Goal: Information Seeking & Learning: Find specific fact

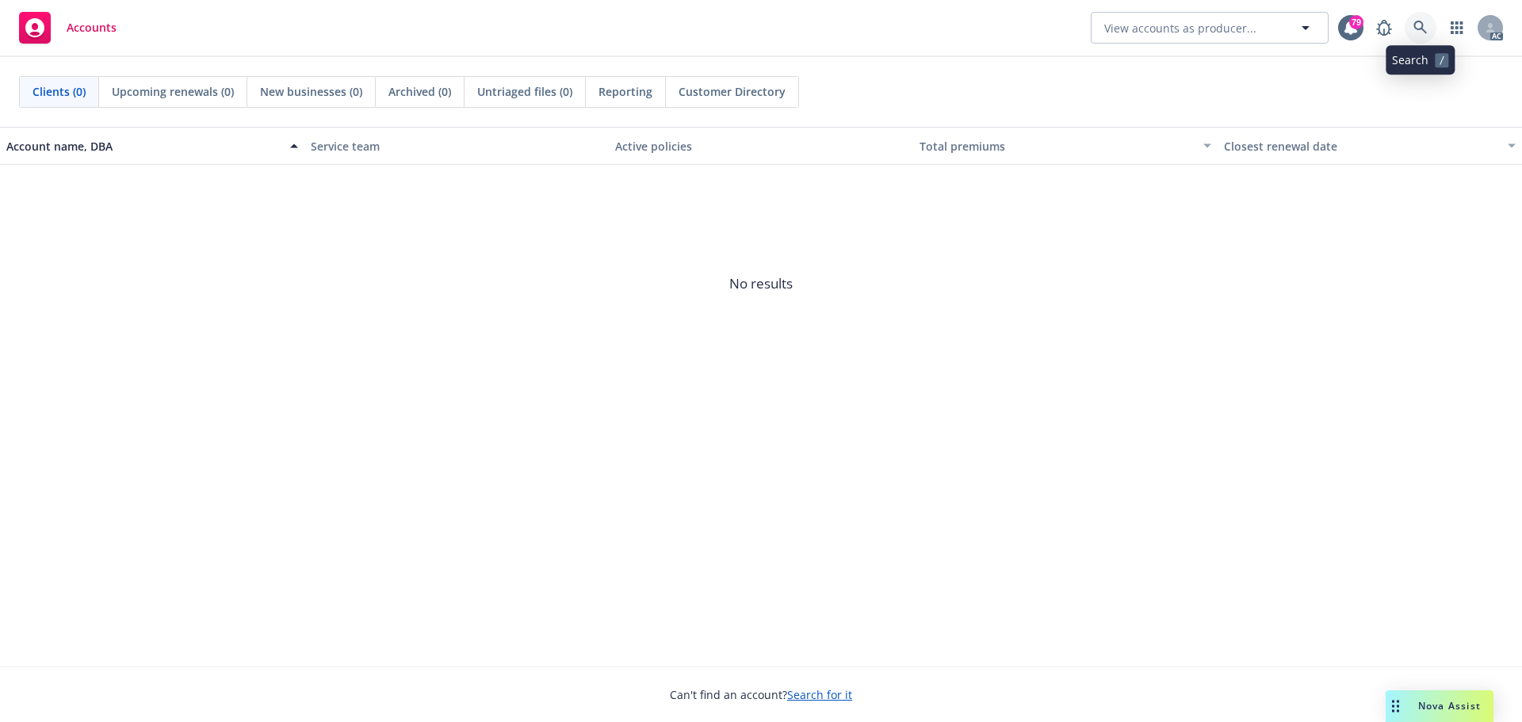
click at [1432, 24] on link at bounding box center [1420, 28] width 32 height 32
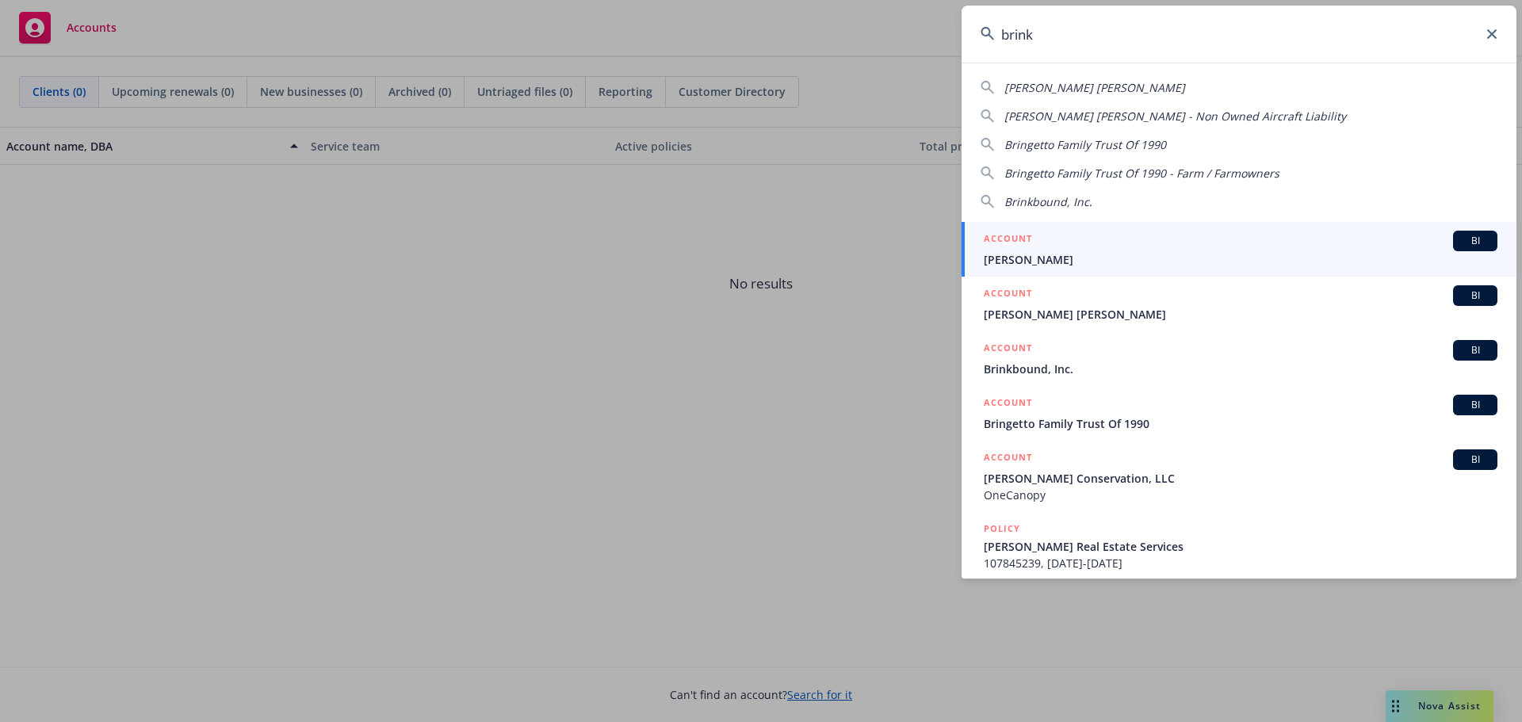
type input "brinkm"
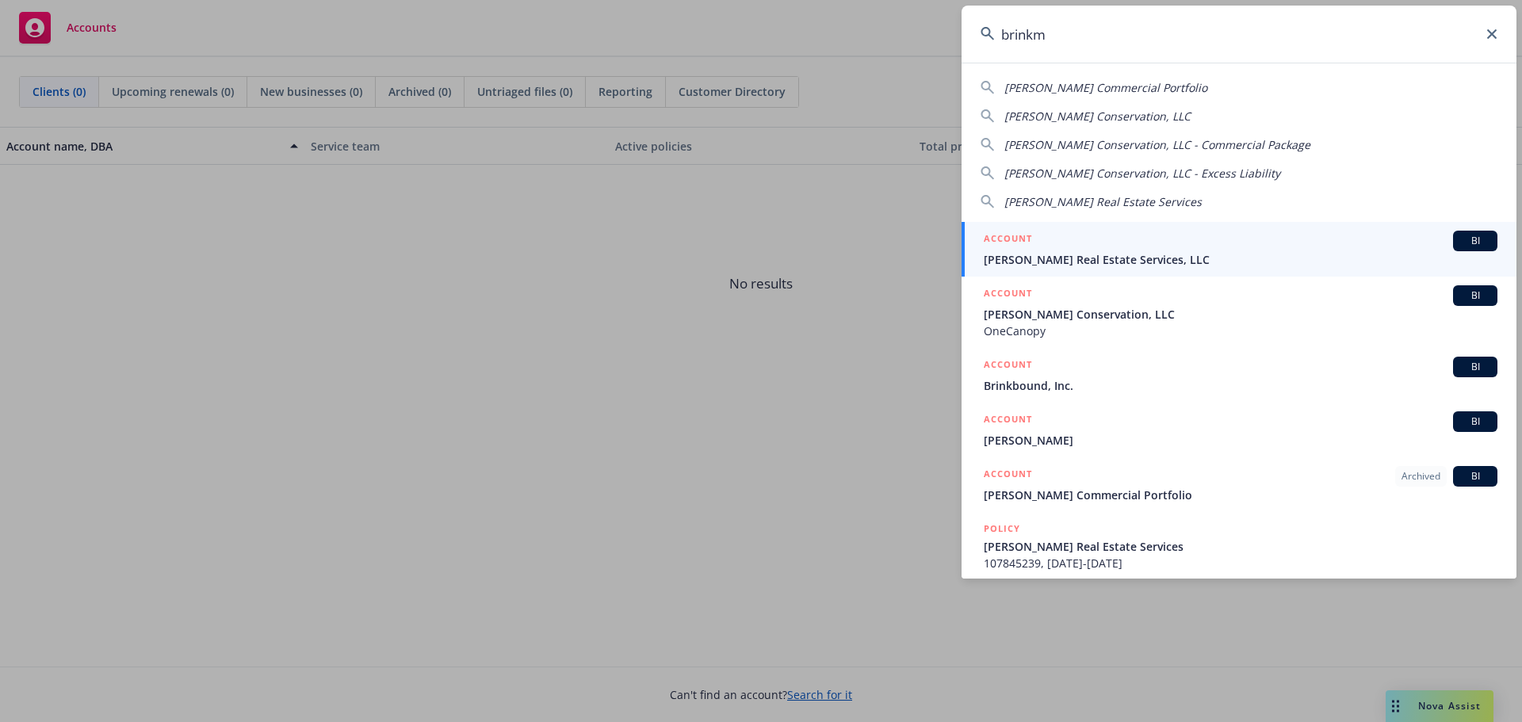
click at [1172, 238] on div "ACCOUNT BI" at bounding box center [1241, 241] width 514 height 21
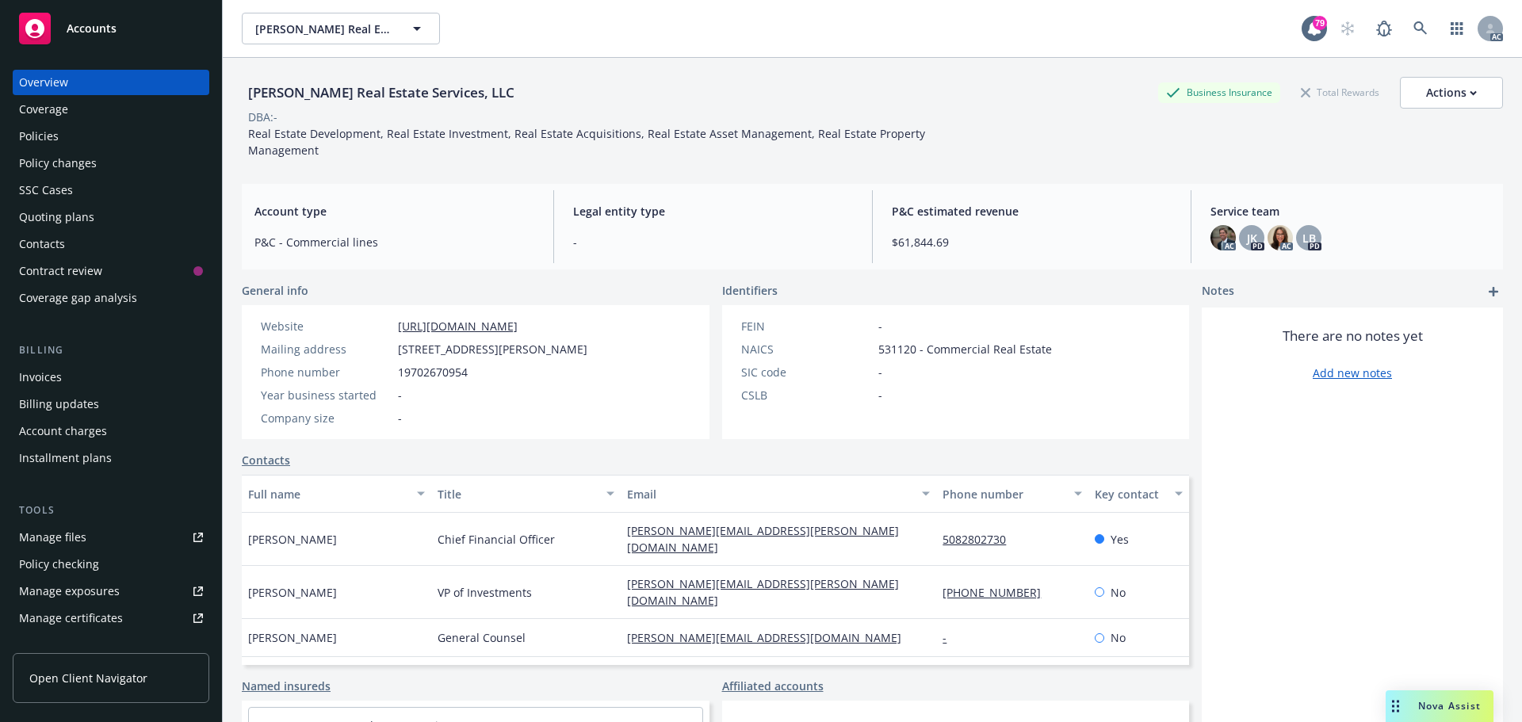
drag, startPoint x: 63, startPoint y: 143, endPoint x: 52, endPoint y: 143, distance: 11.1
click at [63, 143] on div "Policies" at bounding box center [111, 136] width 184 height 25
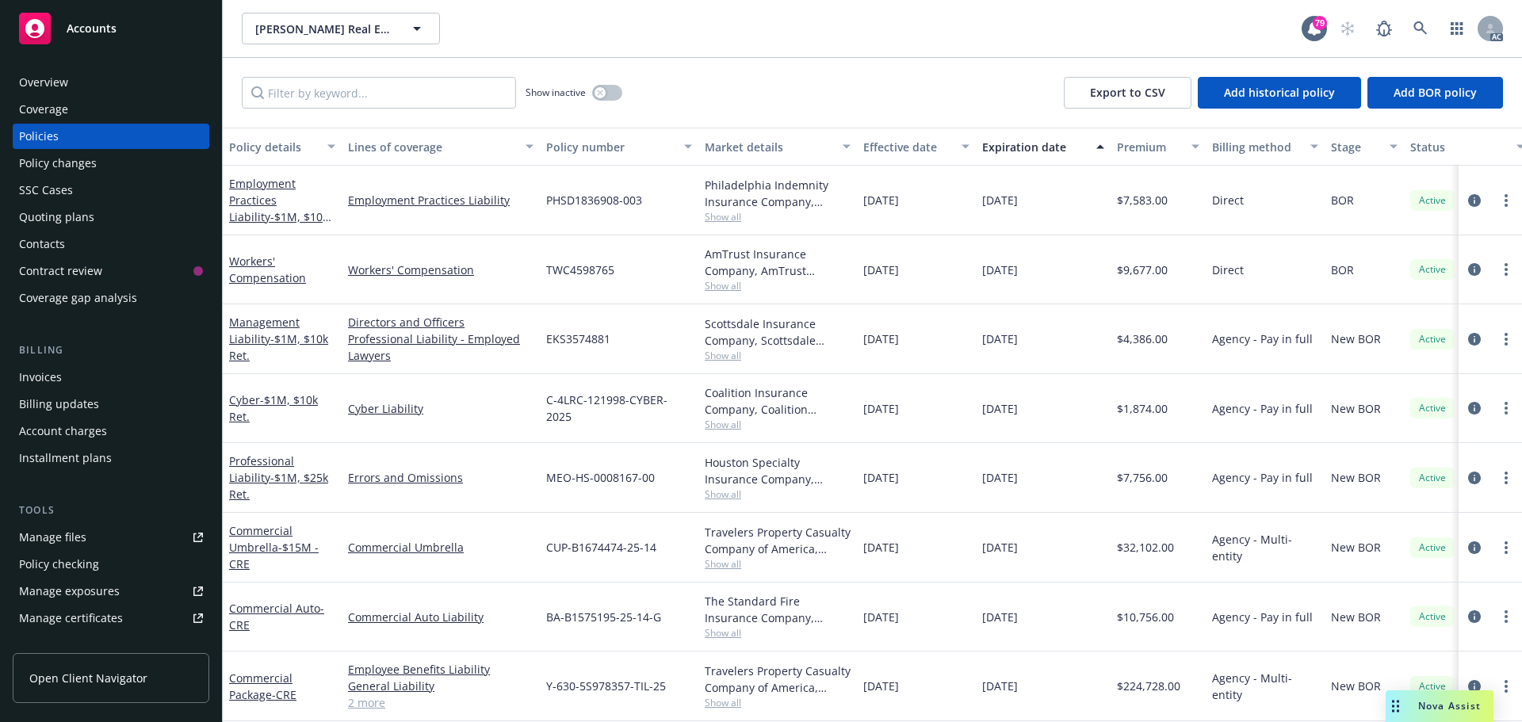
scroll to position [79, 0]
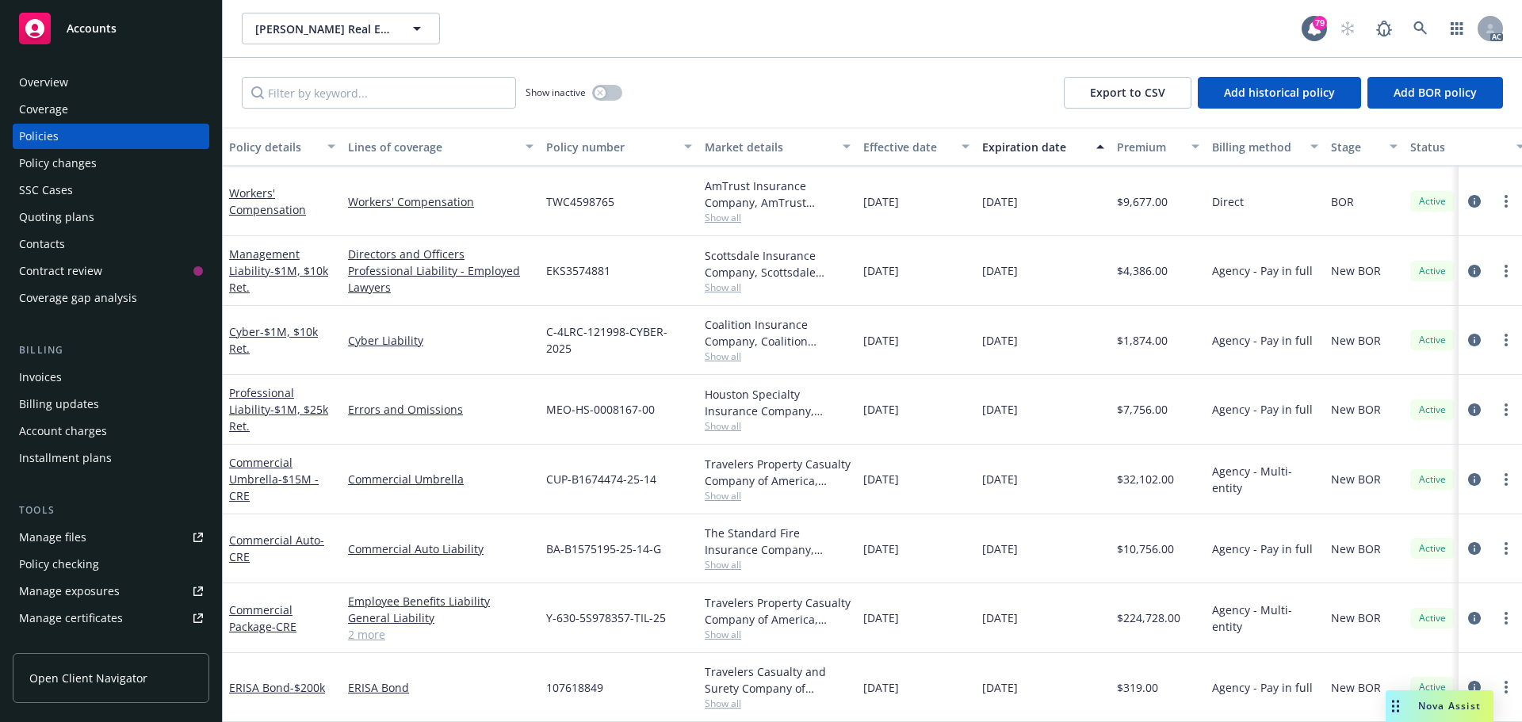
click at [357, 626] on link "2 more" at bounding box center [440, 634] width 185 height 17
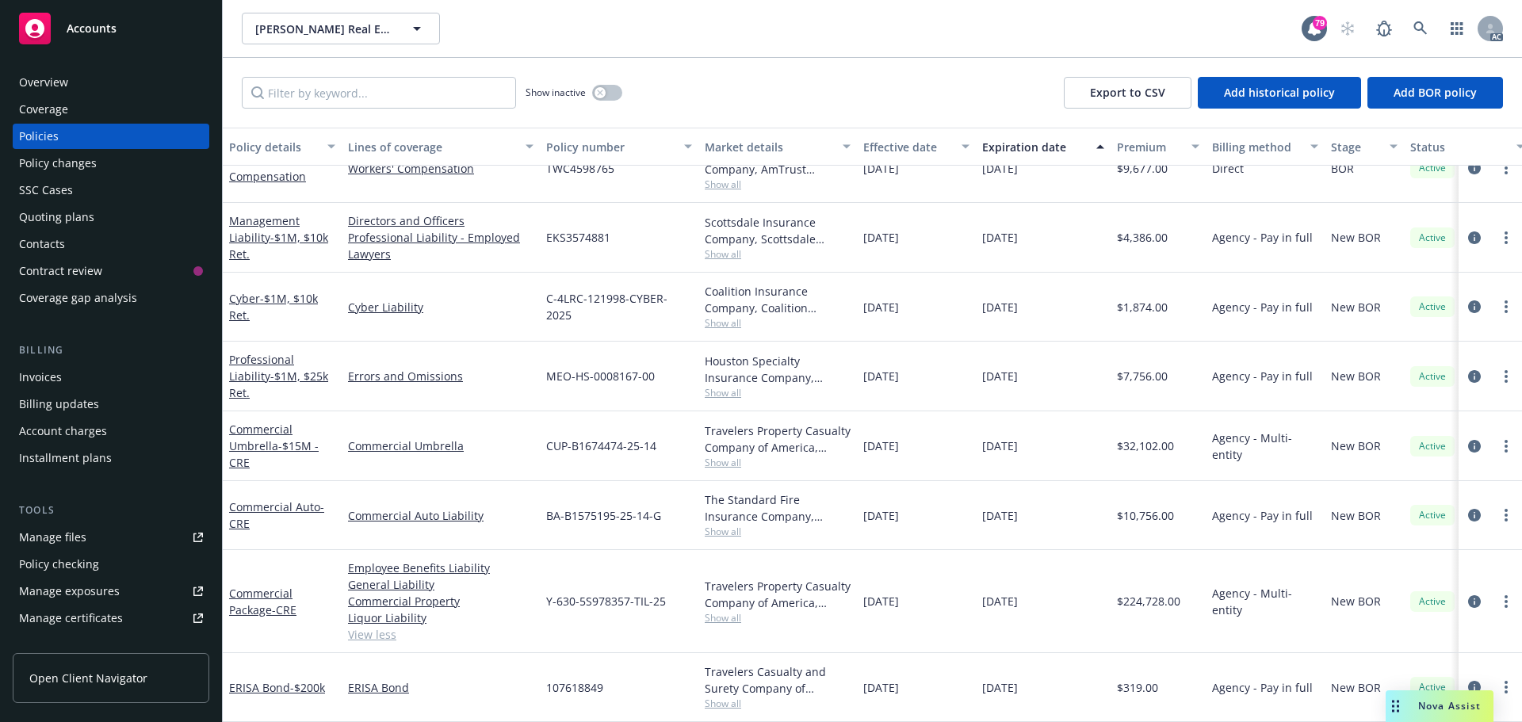
scroll to position [113, 0]
drag, startPoint x: 669, startPoint y: 594, endPoint x: 565, endPoint y: 590, distance: 103.9
click at [544, 595] on div "Y-630-5S978357-TIL-25" at bounding box center [619, 601] width 159 height 103
click at [569, 593] on span "Y-630-5S978357-TIL-25" at bounding box center [606, 601] width 120 height 17
drag, startPoint x: 569, startPoint y: 590, endPoint x: 667, endPoint y: 601, distance: 98.9
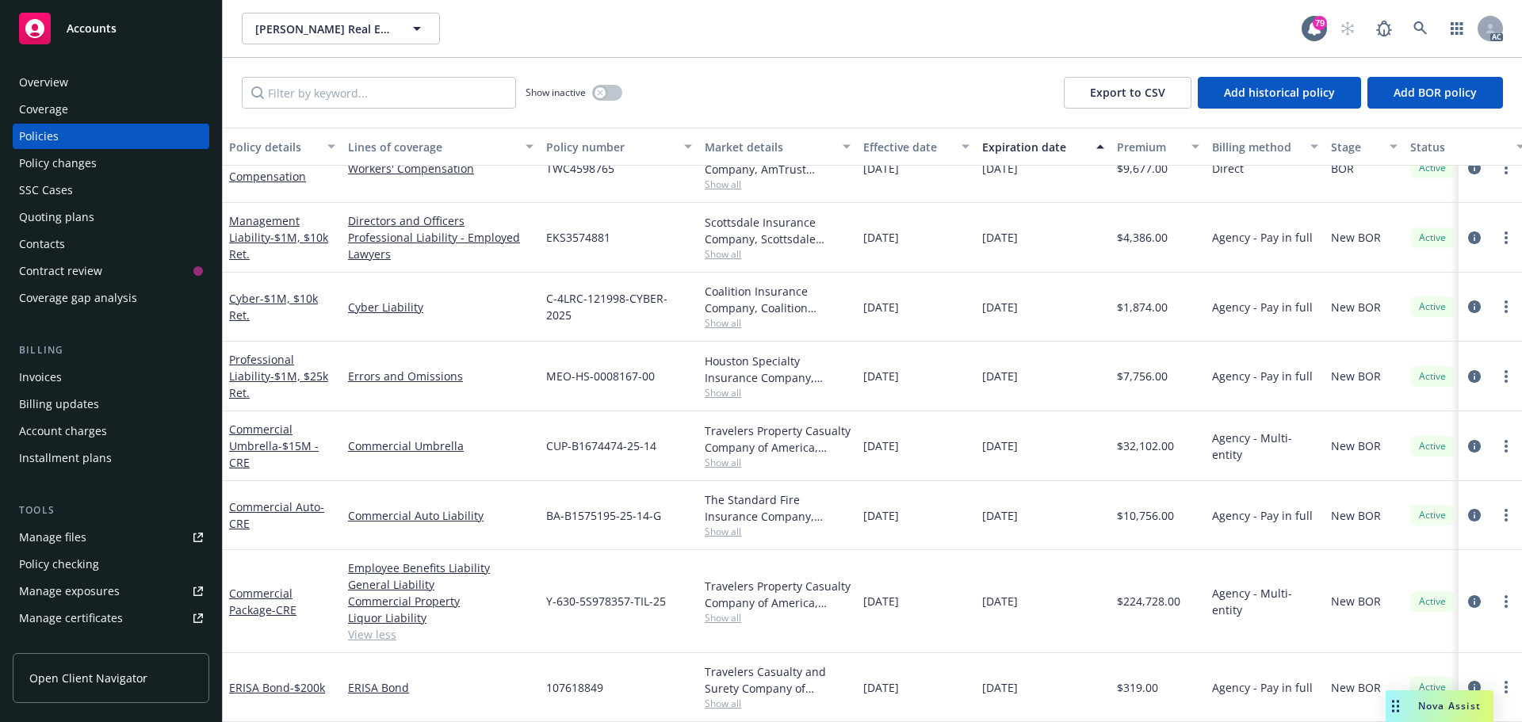
click at [628, 611] on div "Y-630-5S978357-TIL-25" at bounding box center [619, 601] width 159 height 103
drag, startPoint x: 670, startPoint y: 594, endPoint x: 556, endPoint y: 590, distance: 115.0
click at [546, 593] on div "Y-630-5S978357-TIL-25" at bounding box center [619, 601] width 159 height 103
copy span "Y-630-5S978357-TIL-25"
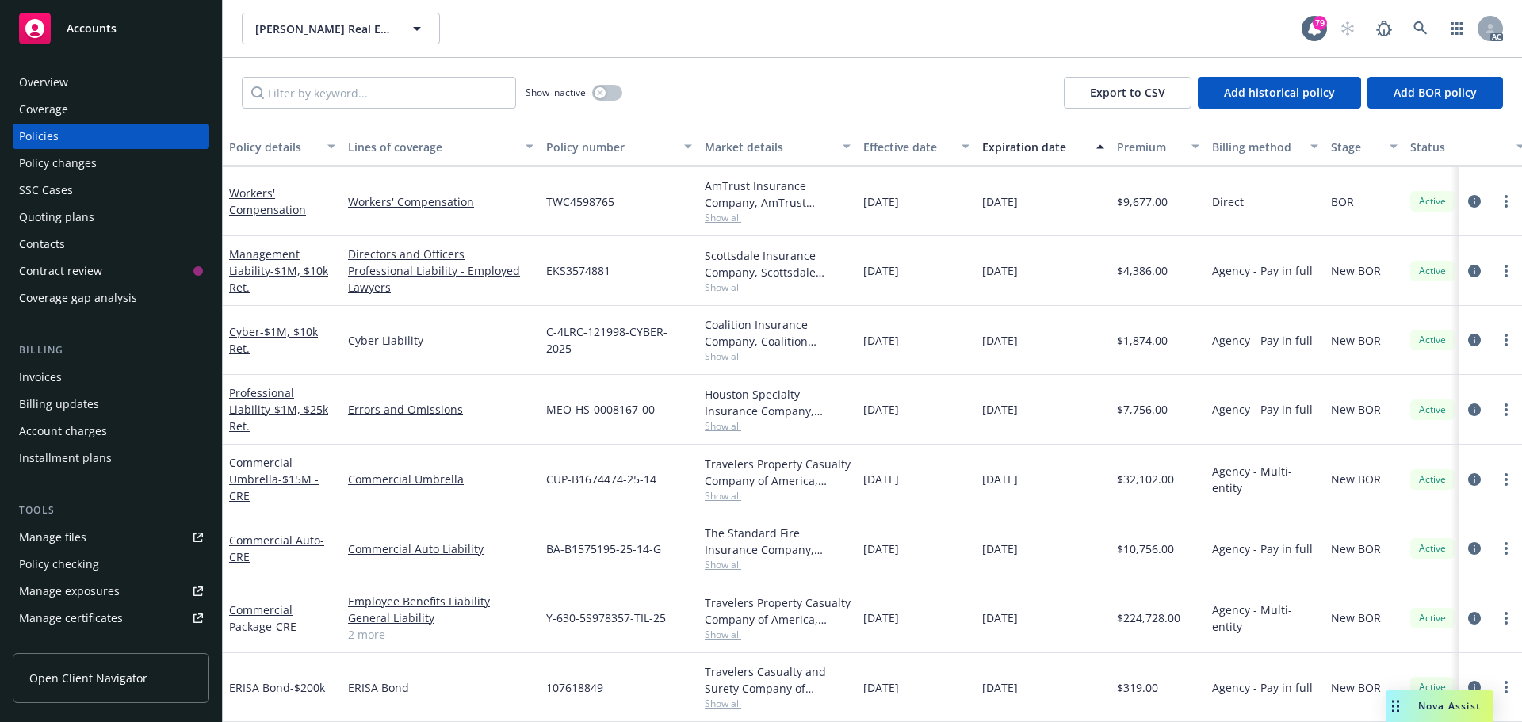
click at [713, 628] on span "Show all" at bounding box center [778, 634] width 146 height 13
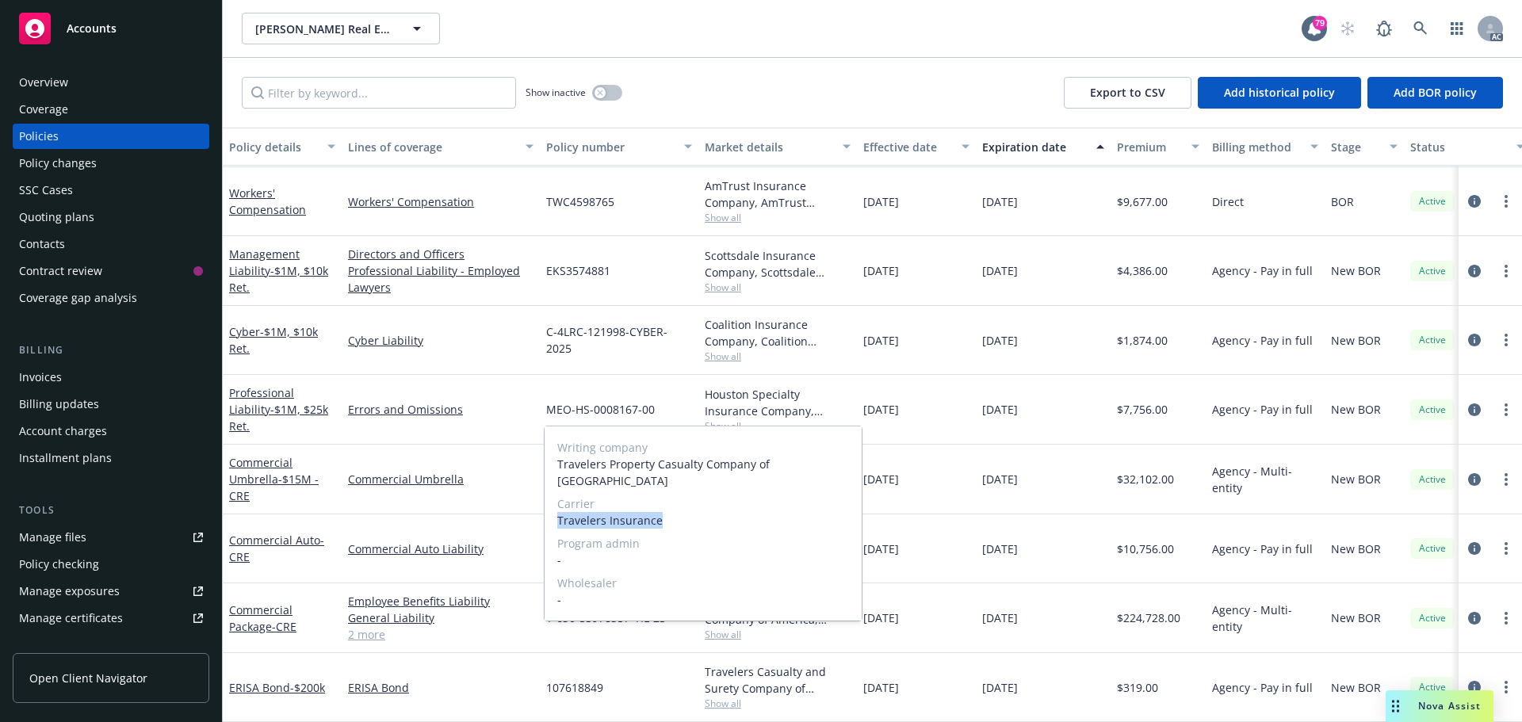
drag, startPoint x: 660, startPoint y: 519, endPoint x: 556, endPoint y: 518, distance: 104.6
click at [556, 518] on div "Writing company Travelers Property Casualty Company of America Carrier Traveler…" at bounding box center [702, 523] width 317 height 194
copy span "Travelers Insurance"
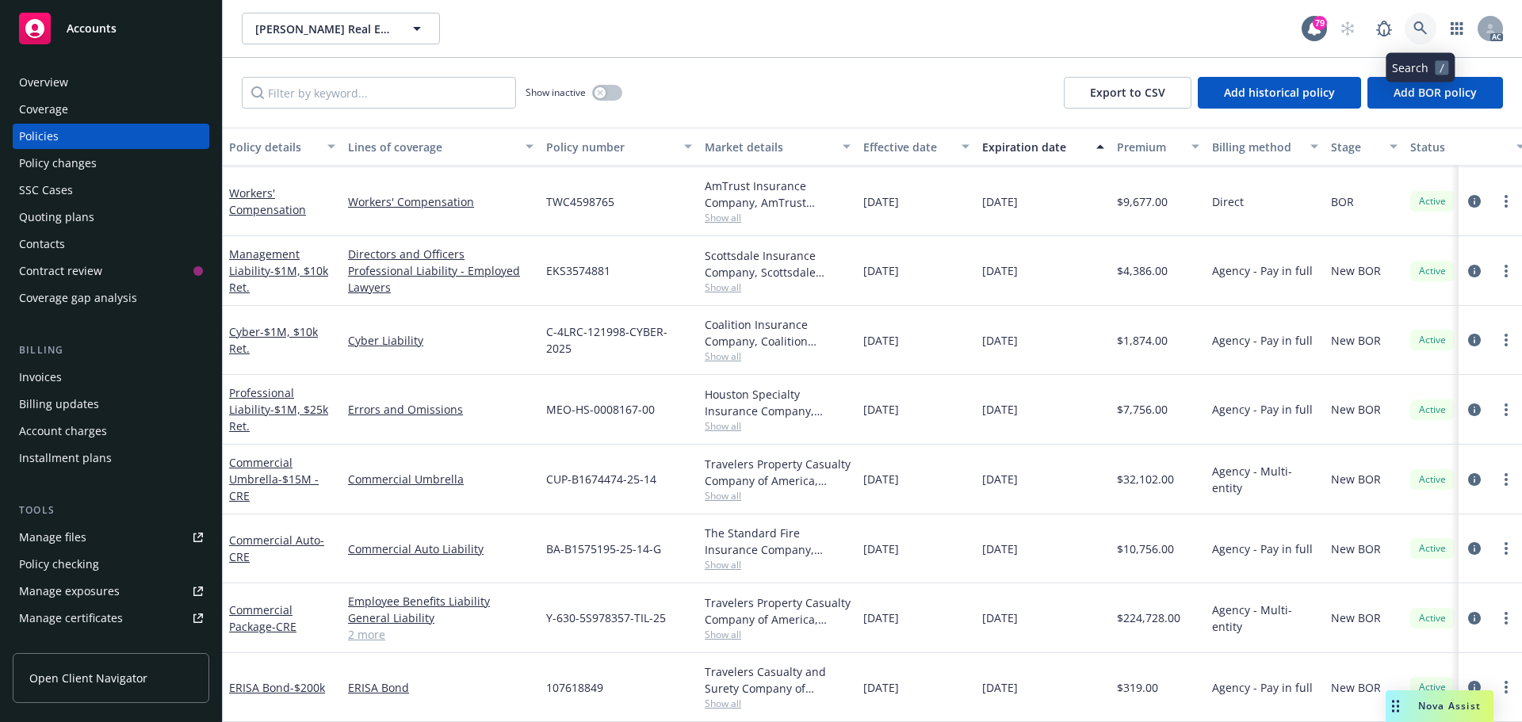
click at [1419, 25] on icon at bounding box center [1420, 28] width 14 height 14
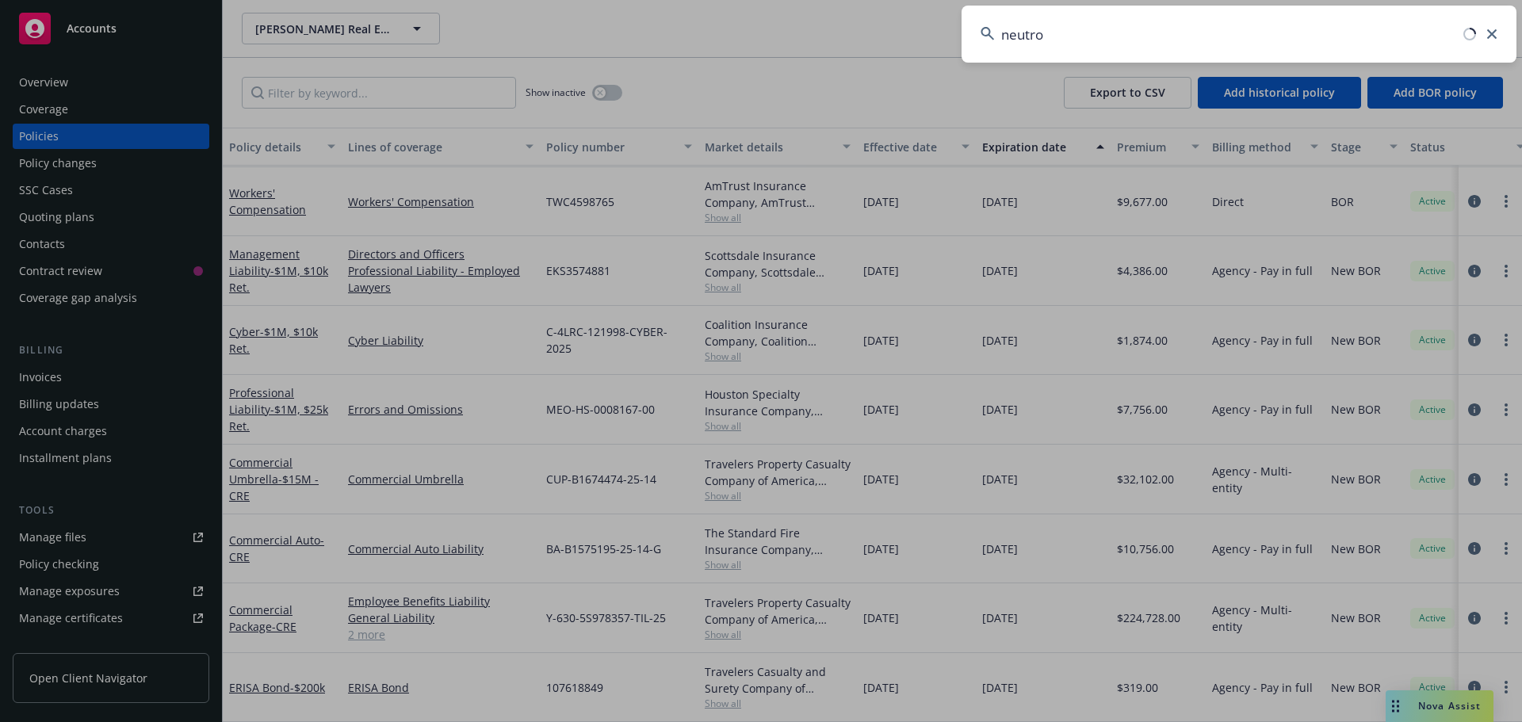
type input "neutron"
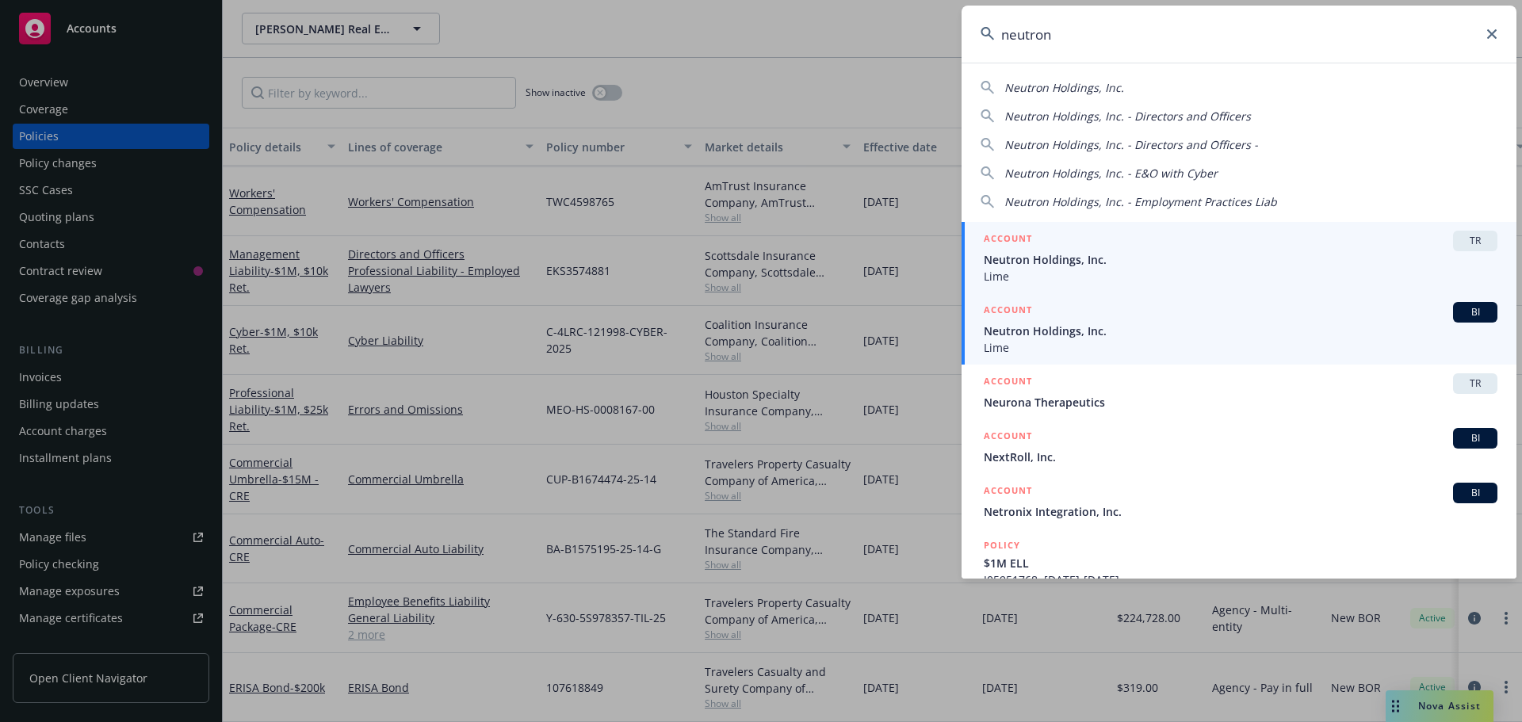
click at [1079, 329] on span "Neutron Holdings, Inc." at bounding box center [1241, 331] width 514 height 17
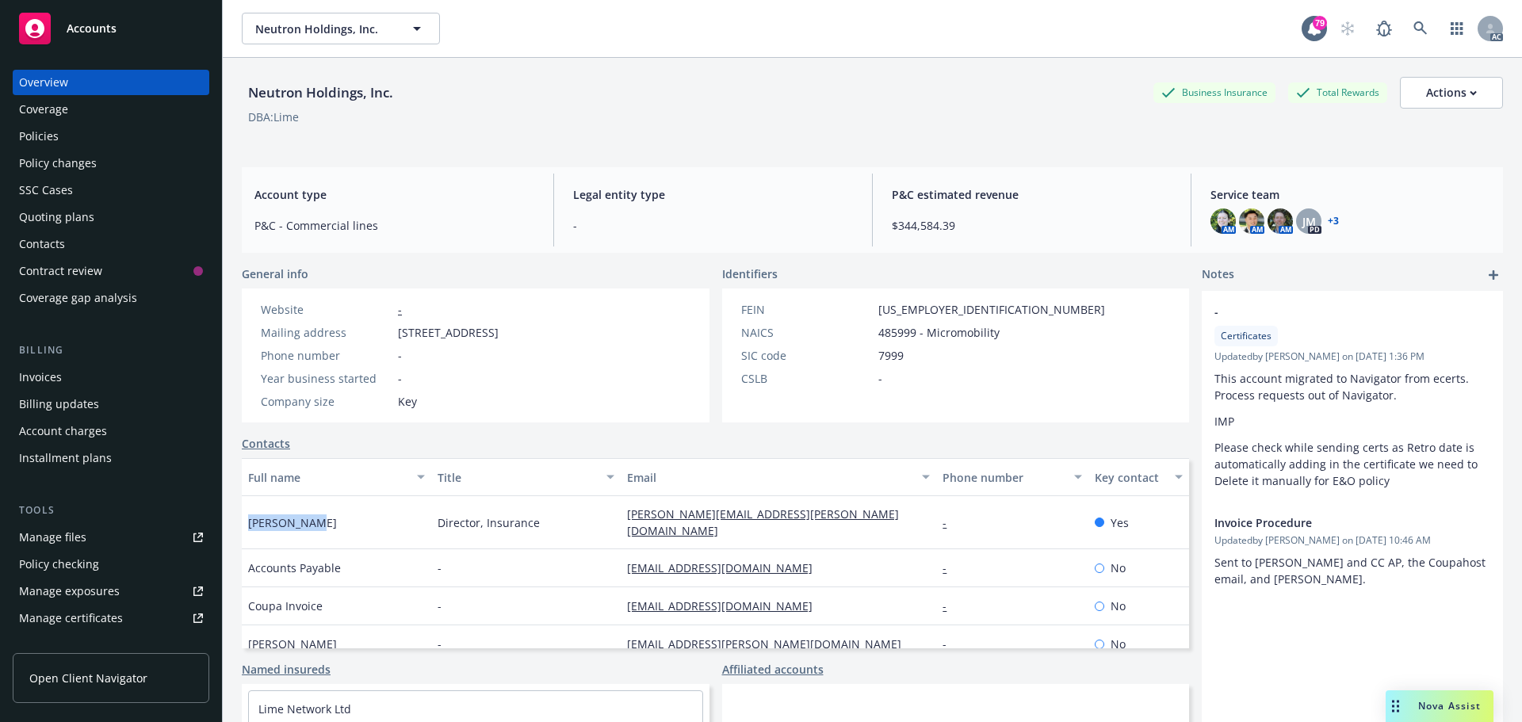
drag, startPoint x: 315, startPoint y: 520, endPoint x: 239, endPoint y: 519, distance: 76.1
click at [239, 519] on div "Neutron Holdings, Inc. Business Insurance Total Rewards Actions DBA: Lime Accou…" at bounding box center [872, 419] width 1299 height 722
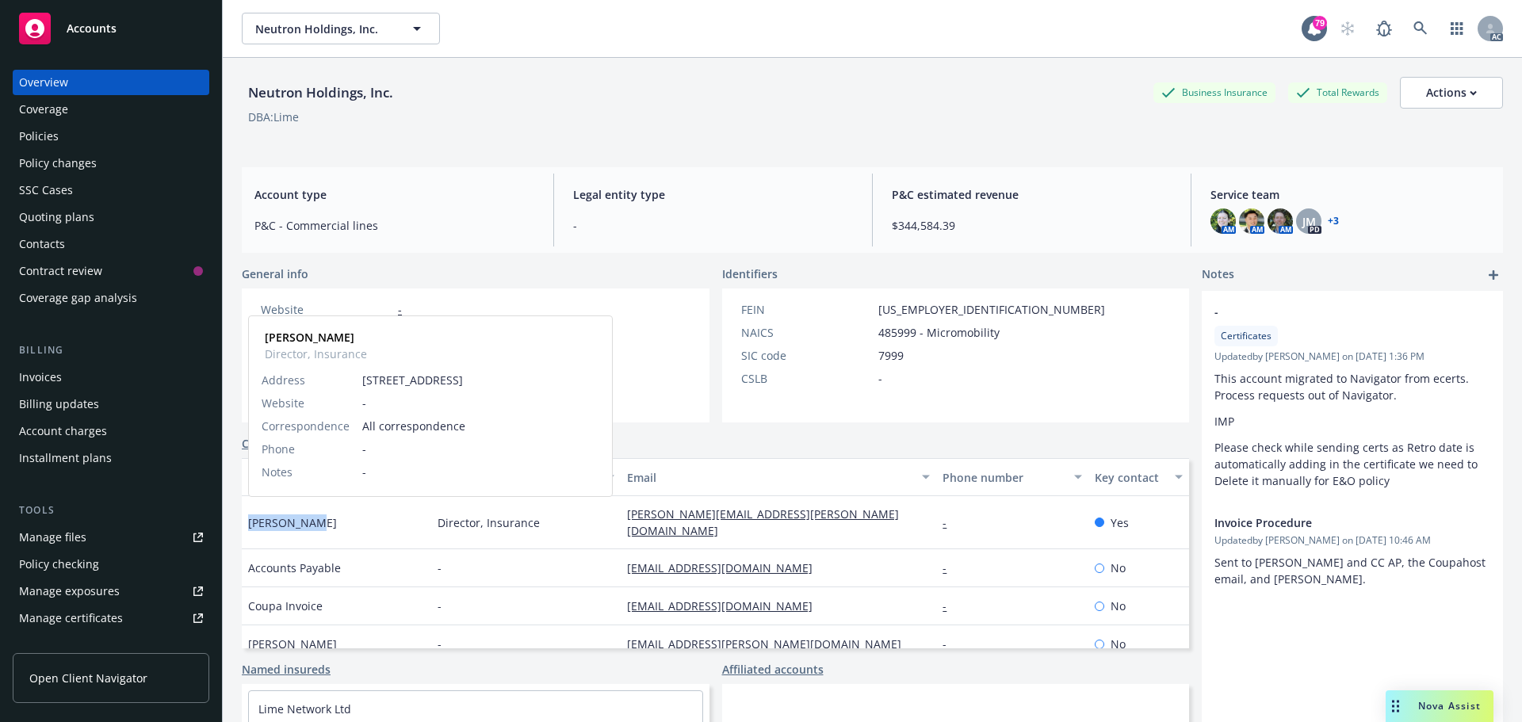
copy span "[PERSON_NAME]"
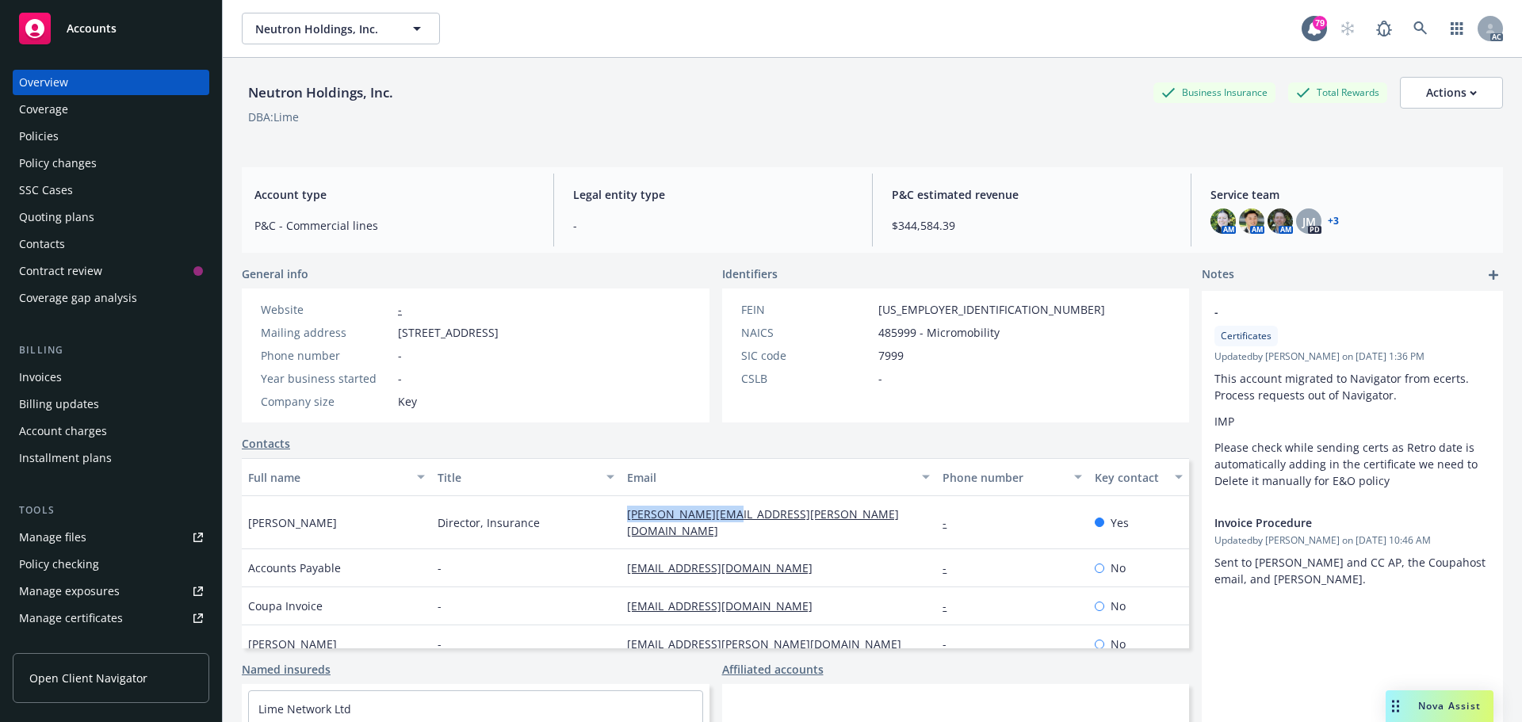
drag, startPoint x: 730, startPoint y: 520, endPoint x: 618, endPoint y: 518, distance: 111.8
click at [621, 518] on div "[PERSON_NAME][EMAIL_ADDRESS][PERSON_NAME][DOMAIN_NAME]" at bounding box center [778, 522] width 315 height 53
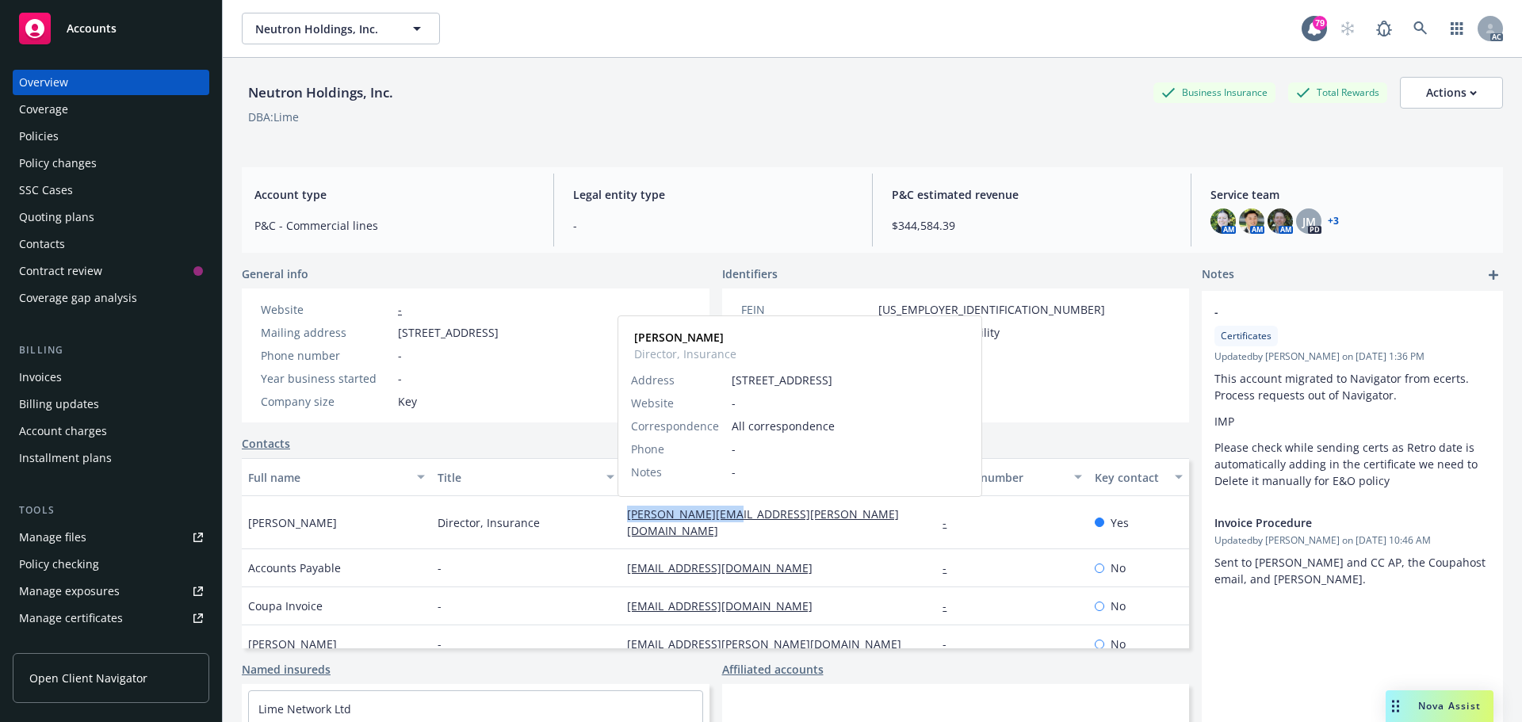
copy link "[PERSON_NAME][EMAIL_ADDRESS][PERSON_NAME][DOMAIN_NAME]"
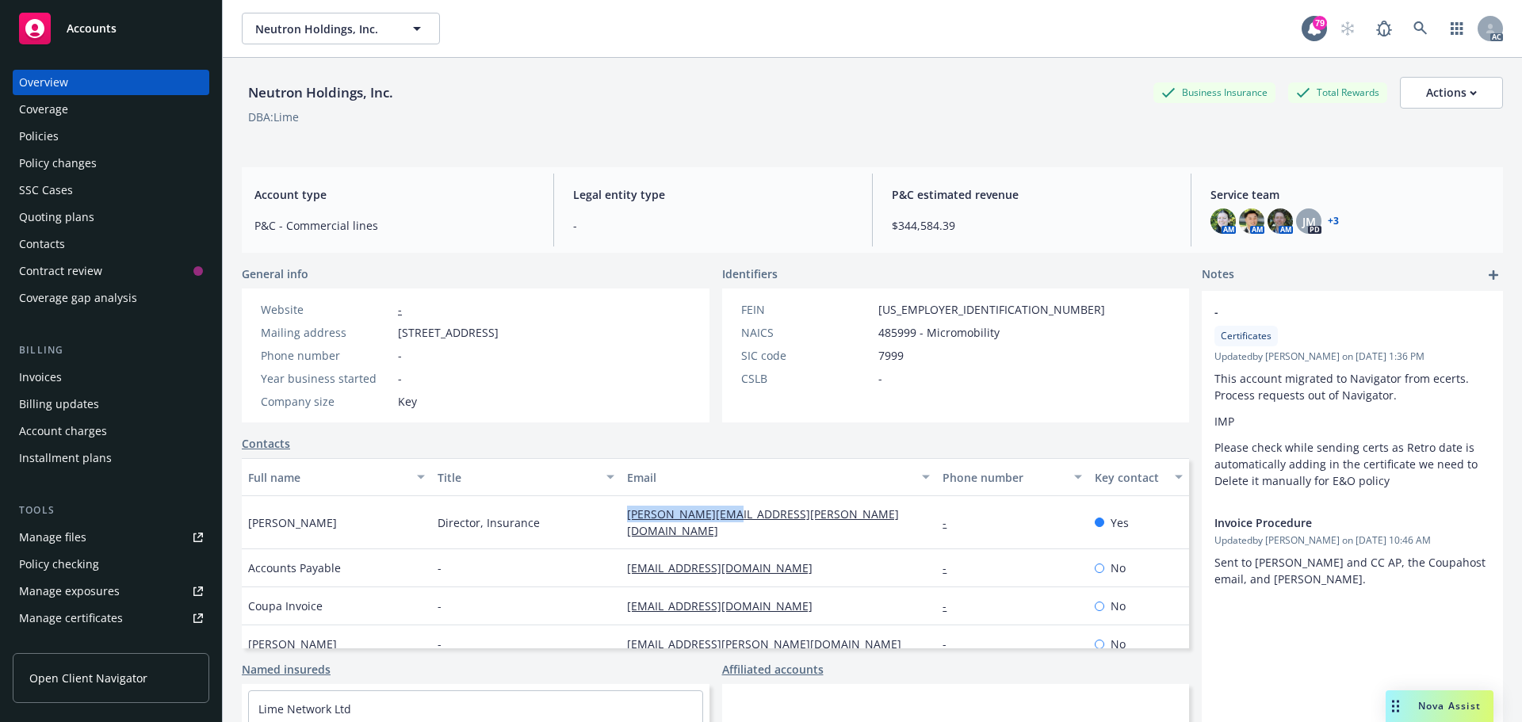
click at [68, 137] on div "Policies" at bounding box center [111, 136] width 184 height 25
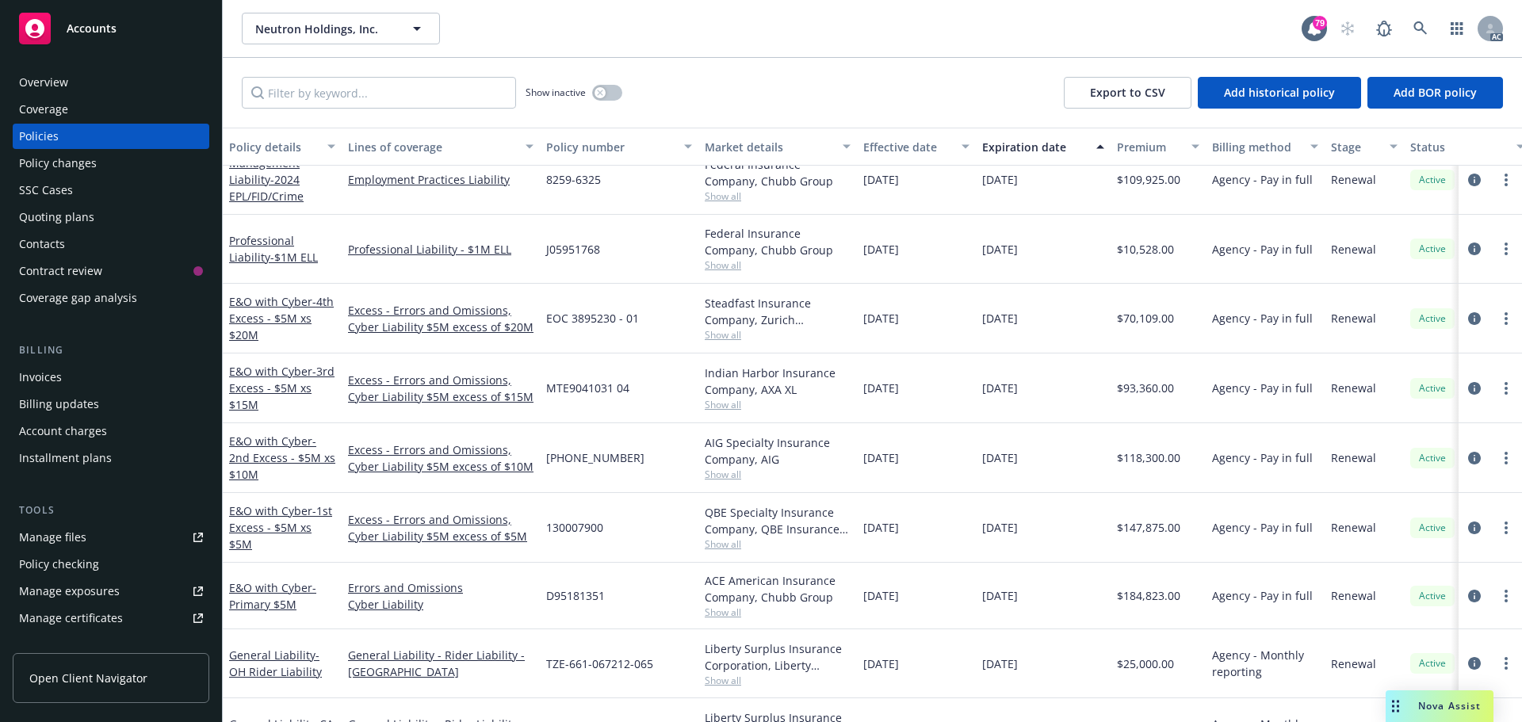
scroll to position [583, 0]
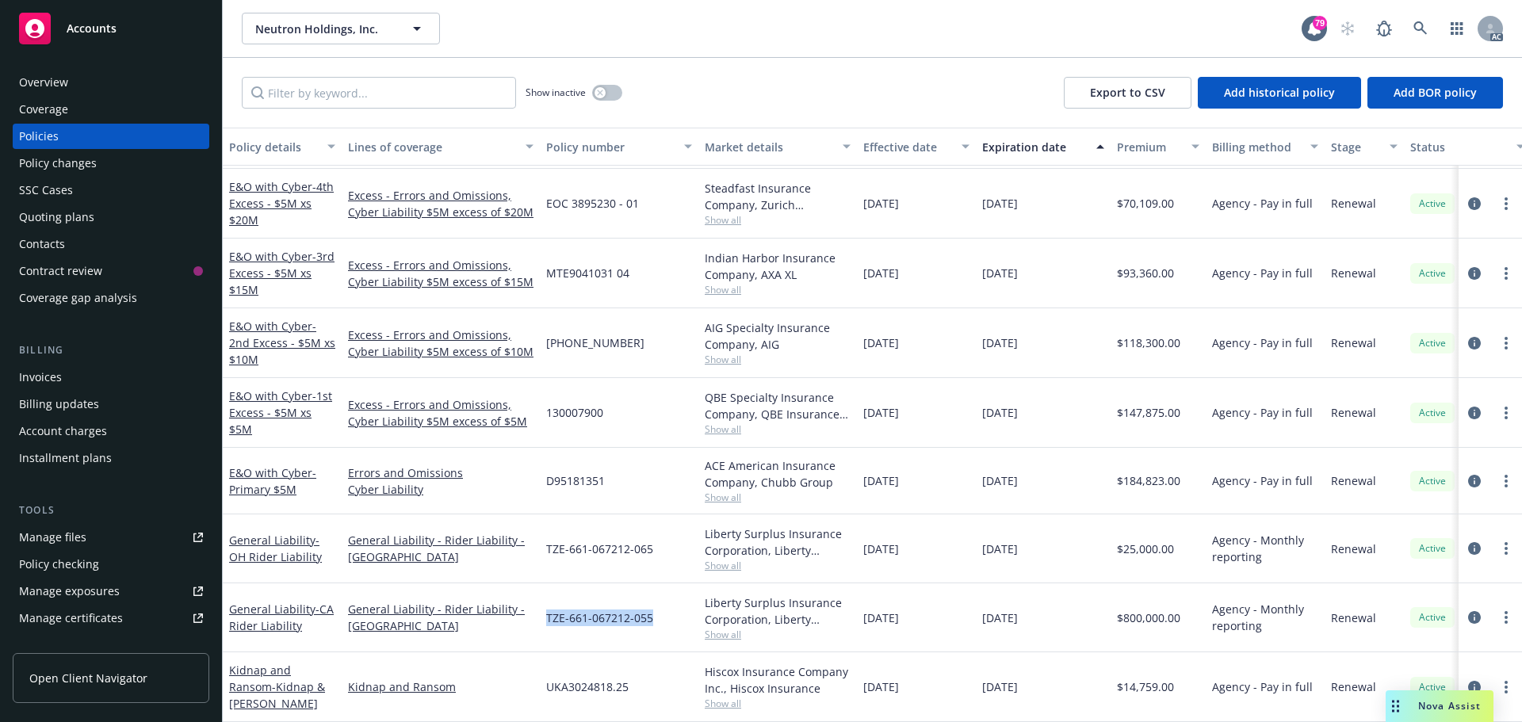
drag, startPoint x: 657, startPoint y: 605, endPoint x: 547, endPoint y: 608, distance: 110.2
click at [547, 608] on div "TZE-661-067212-055" at bounding box center [619, 617] width 159 height 69
copy span "TZE-661-067212-055"
click at [732, 628] on span "Show all" at bounding box center [778, 634] width 146 height 13
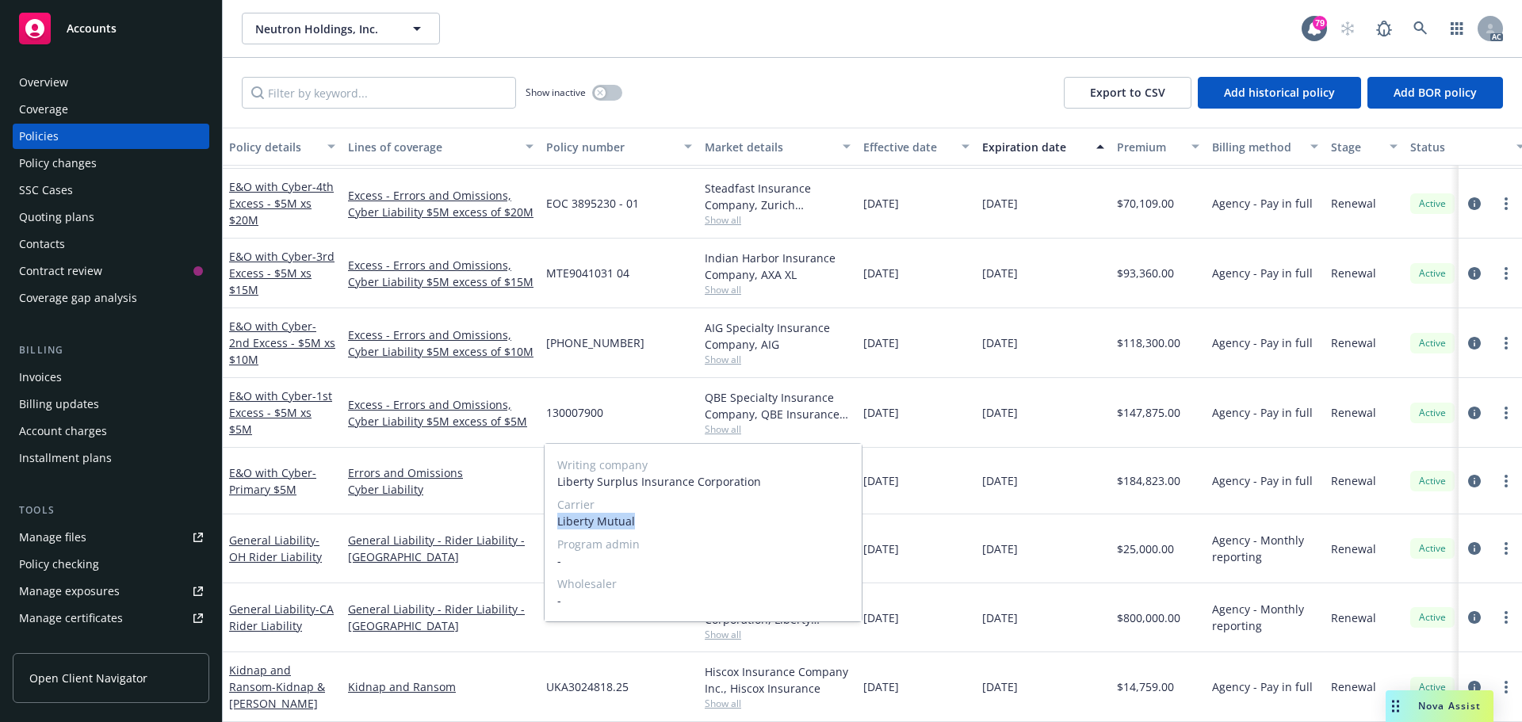
drag, startPoint x: 638, startPoint y: 524, endPoint x: 556, endPoint y: 522, distance: 81.6
click at [556, 522] on div "Writing company Liberty Surplus Insurance Corporation Carrier Liberty Mutual Pr…" at bounding box center [702, 533] width 317 height 178
copy span "Liberty Mutual"
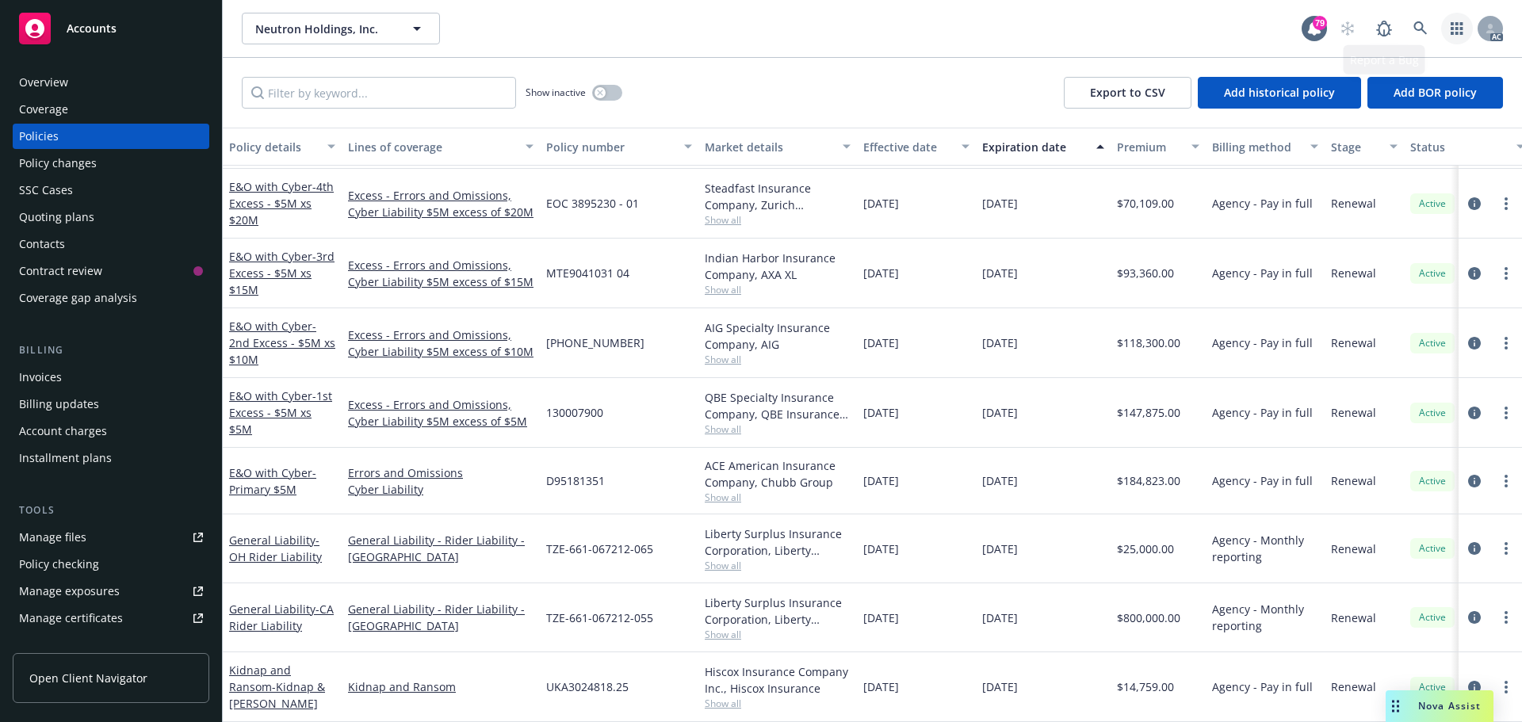
click at [1456, 27] on icon "button" at bounding box center [1456, 28] width 12 height 13
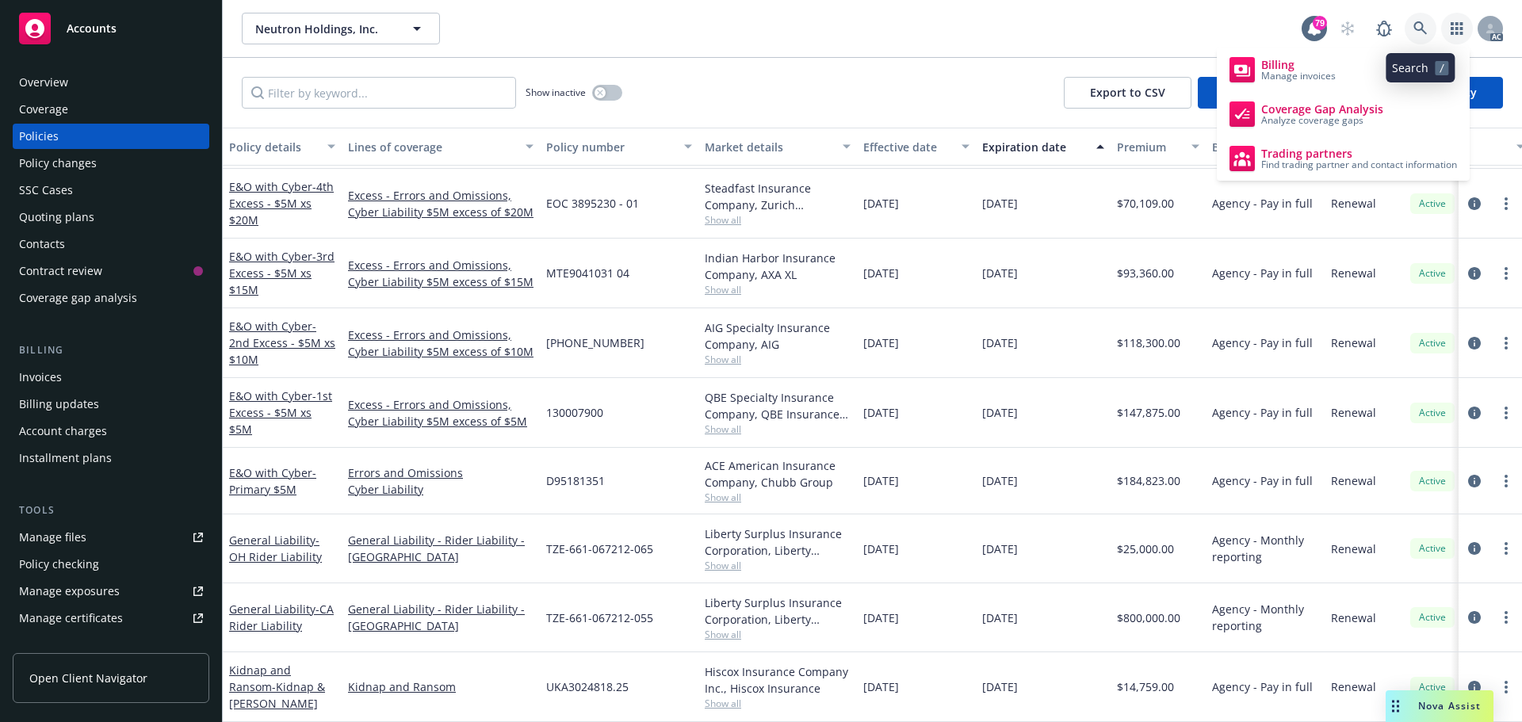
click at [1423, 29] on icon at bounding box center [1420, 28] width 14 height 14
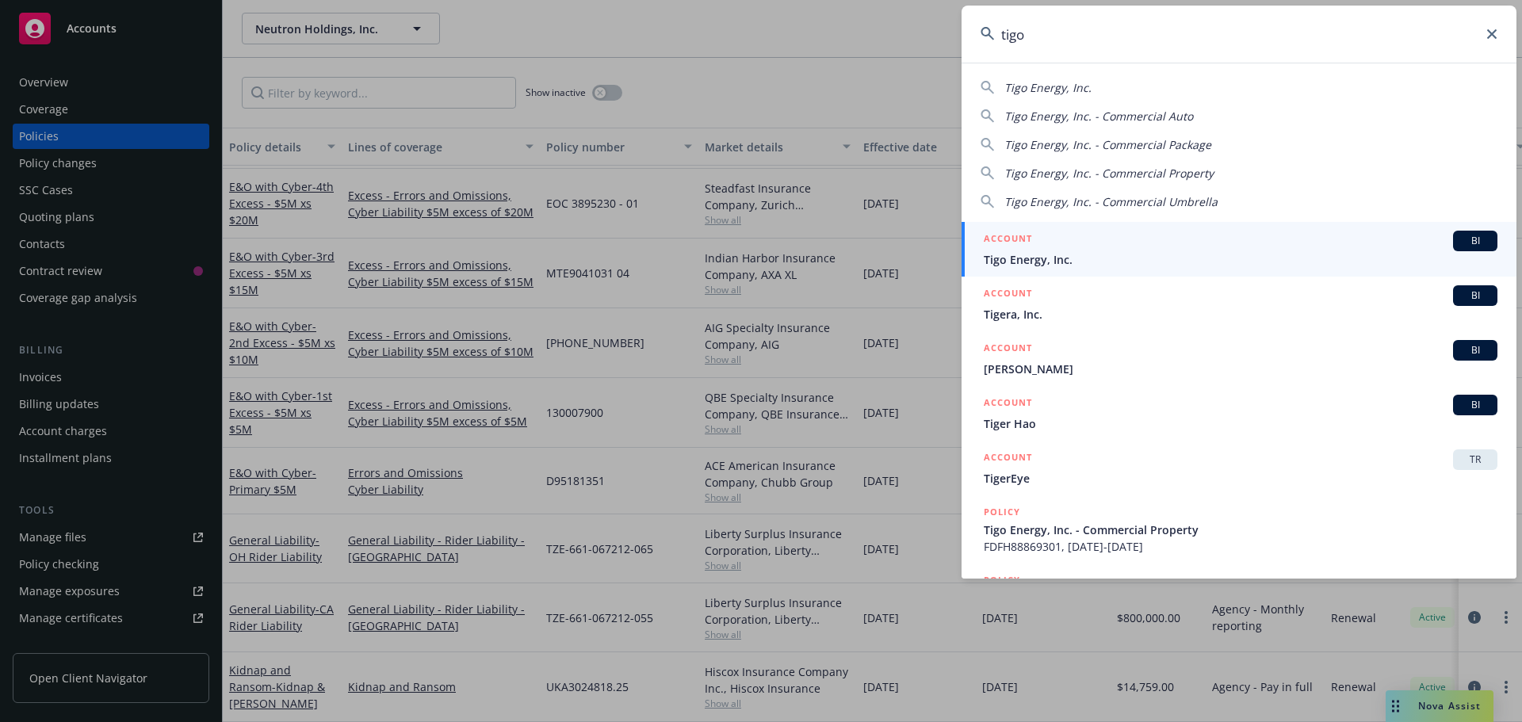
type input "tigo"
click at [1041, 247] on div "ACCOUNT BI" at bounding box center [1241, 241] width 514 height 21
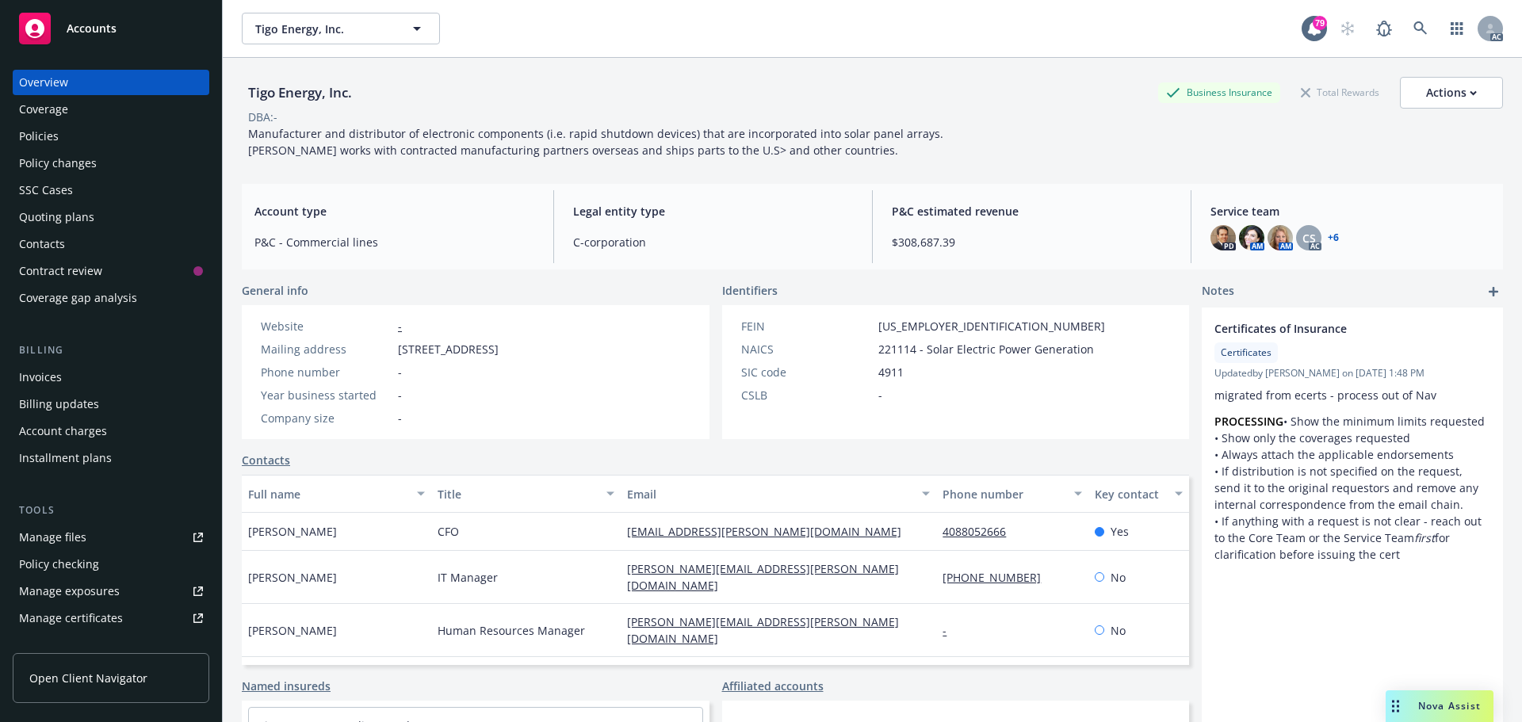
click at [93, 128] on div "Policies" at bounding box center [111, 136] width 184 height 25
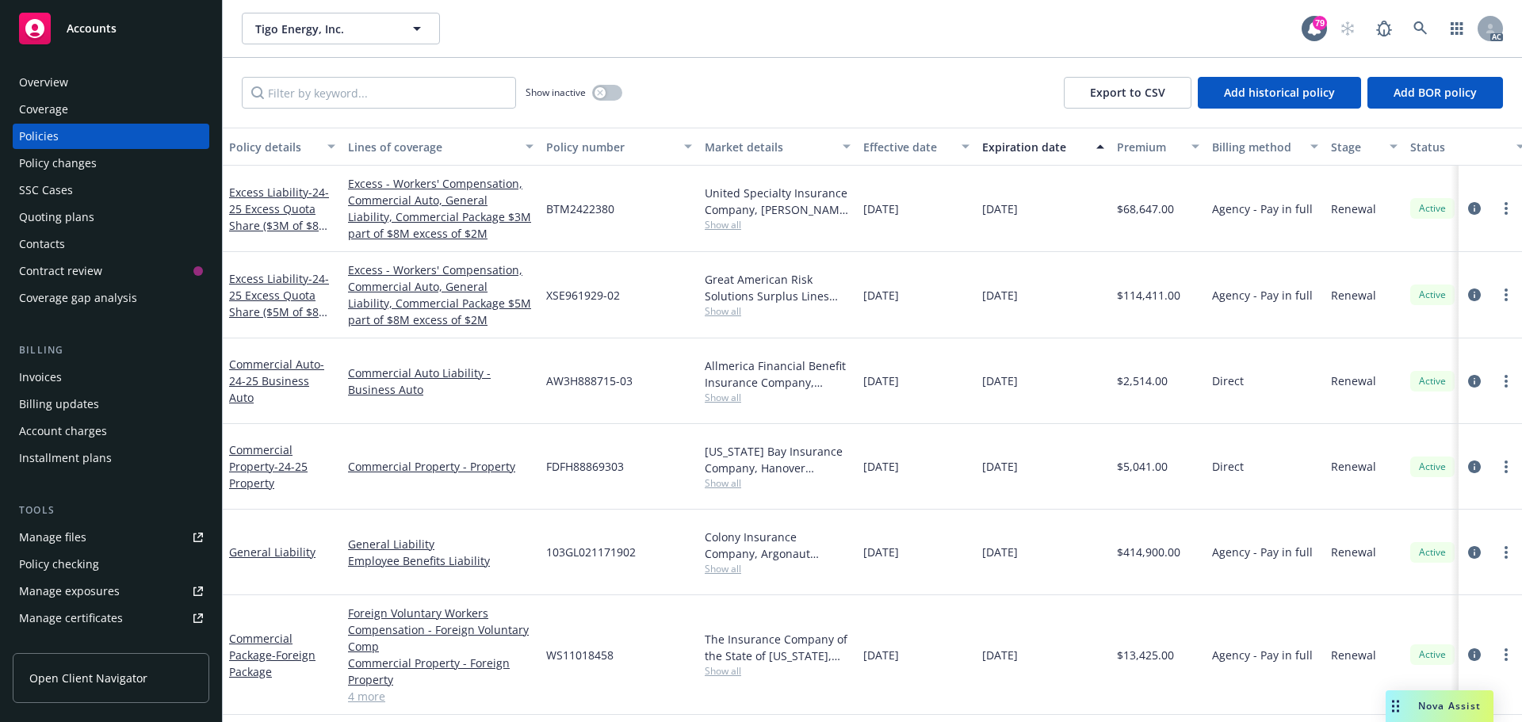
click at [723, 225] on span "Show all" at bounding box center [778, 224] width 146 height 13
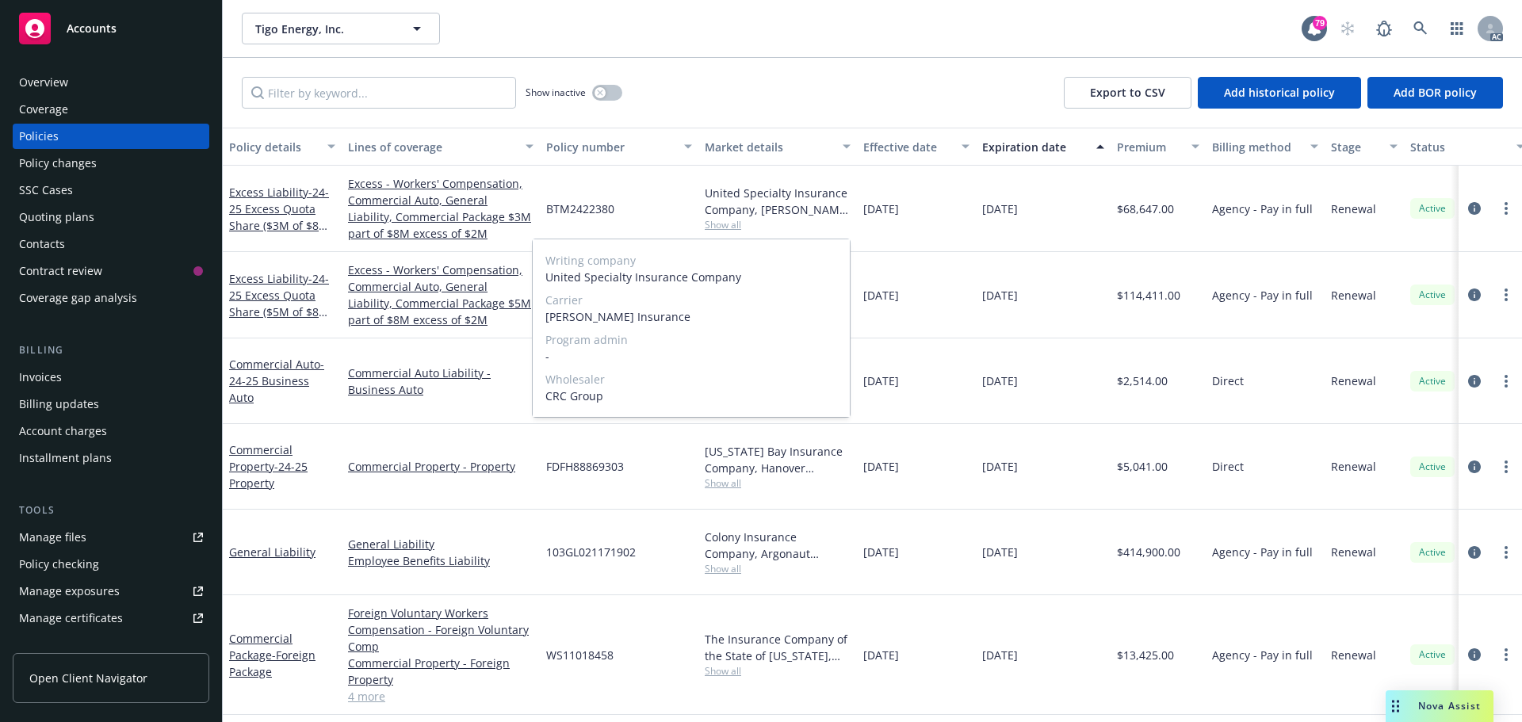
click at [723, 225] on span "Show all" at bounding box center [778, 224] width 146 height 13
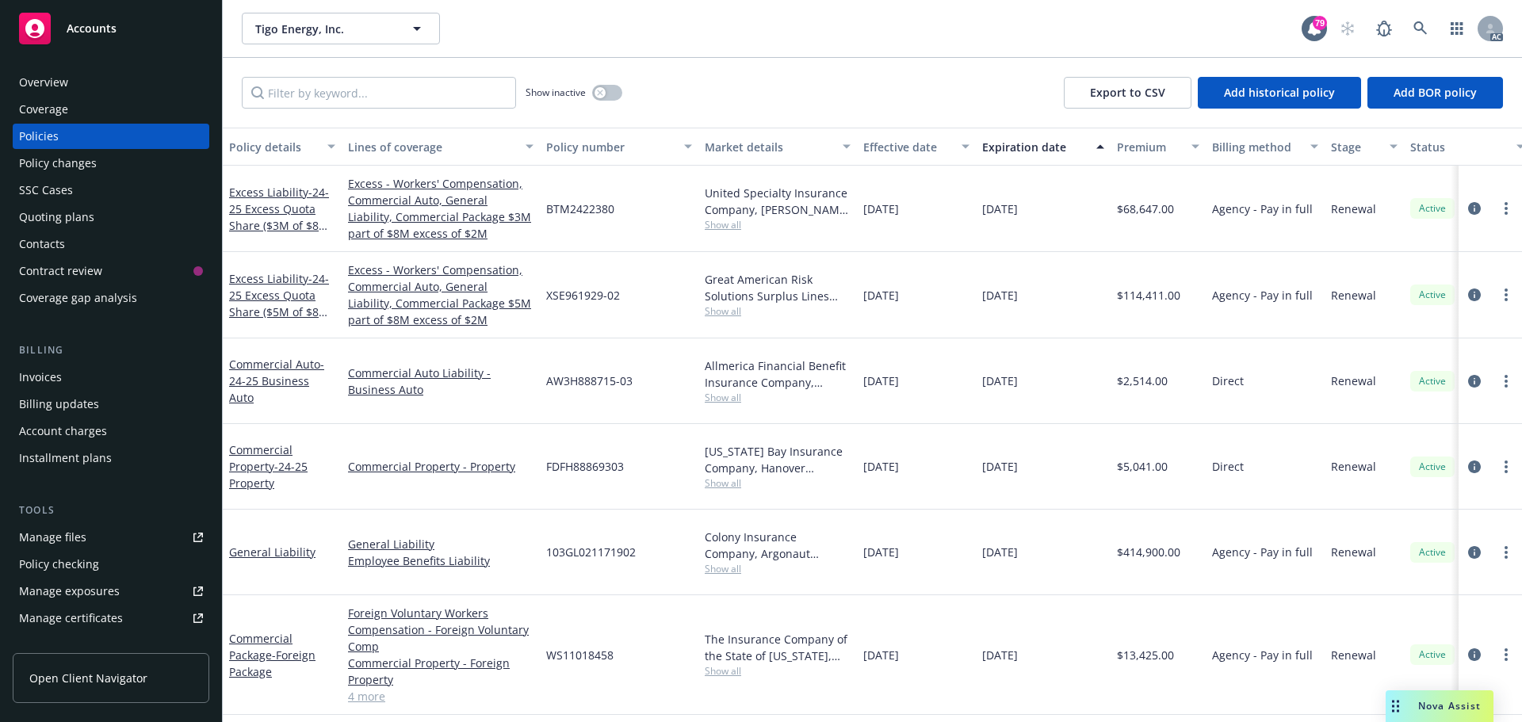
click at [726, 309] on span "Show all" at bounding box center [778, 310] width 146 height 13
click at [607, 90] on button "button" at bounding box center [607, 93] width 30 height 16
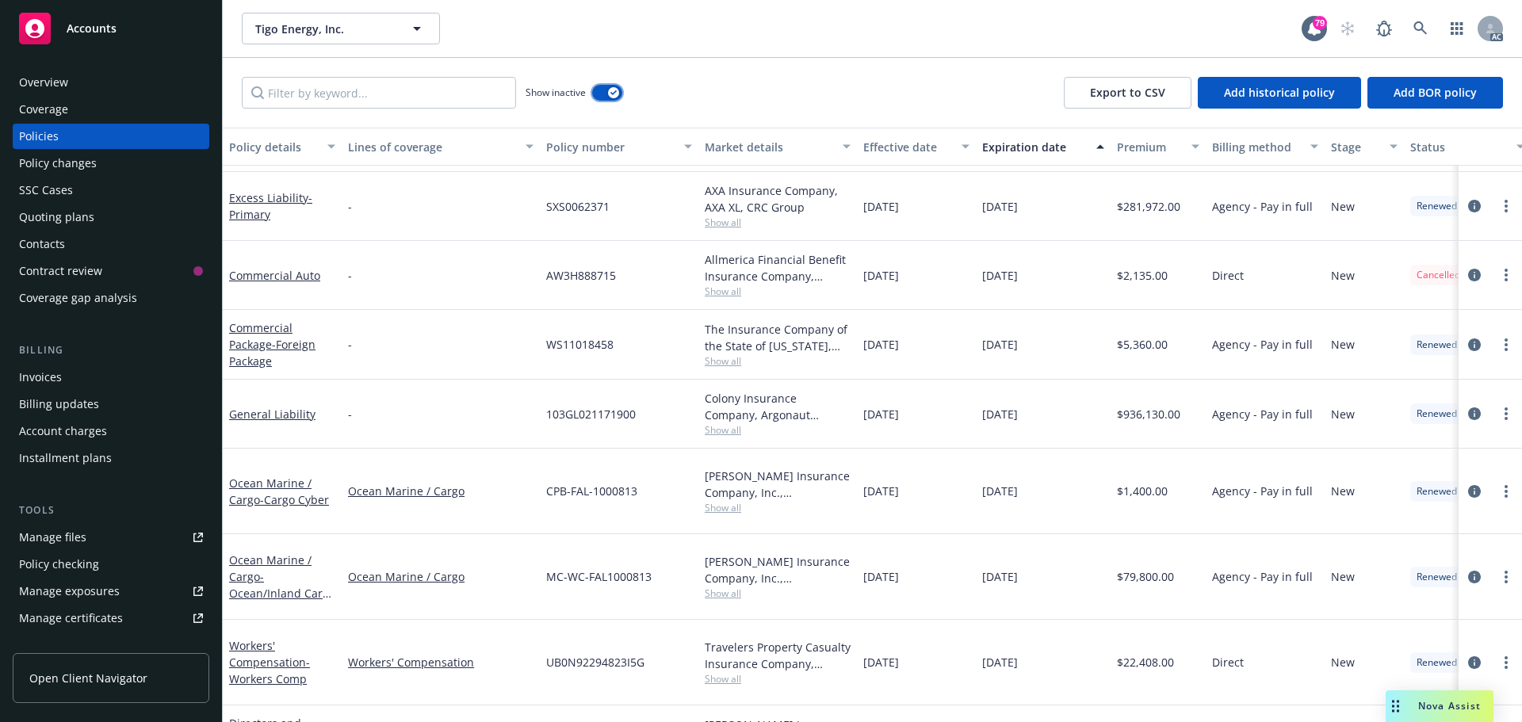
scroll to position [634, 0]
drag, startPoint x: 639, startPoint y: 416, endPoint x: 552, endPoint y: 414, distance: 87.2
click at [542, 419] on div "103GL021171900" at bounding box center [619, 413] width 159 height 69
copy span "103GL021171900"
click at [723, 429] on span "Show all" at bounding box center [778, 428] width 146 height 13
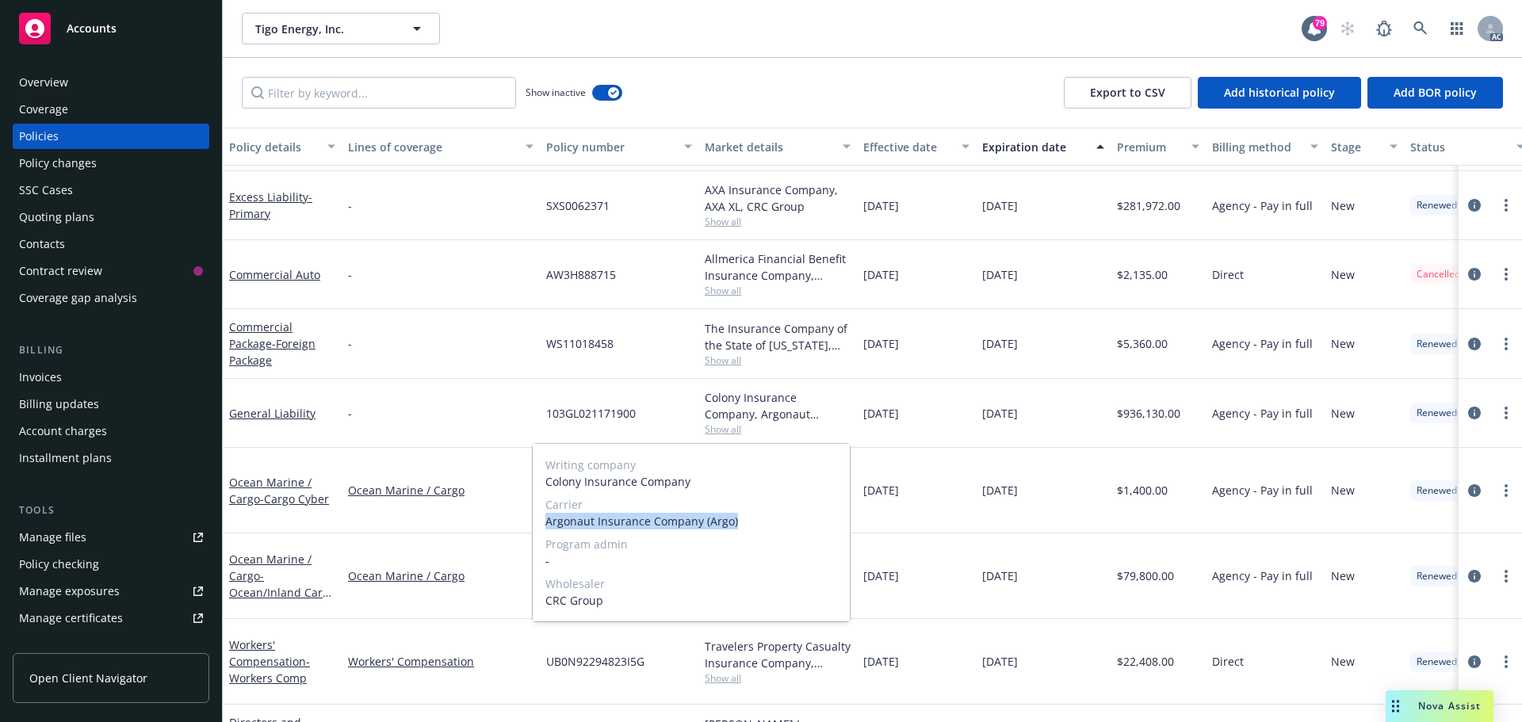
drag, startPoint x: 735, startPoint y: 521, endPoint x: 544, endPoint y: 521, distance: 190.2
click at [544, 521] on div "Writing company Colony Insurance Company Carrier Argonaut Insurance Company (Ar…" at bounding box center [691, 533] width 317 height 178
copy span "Argonaut Insurance Company (Argo)"
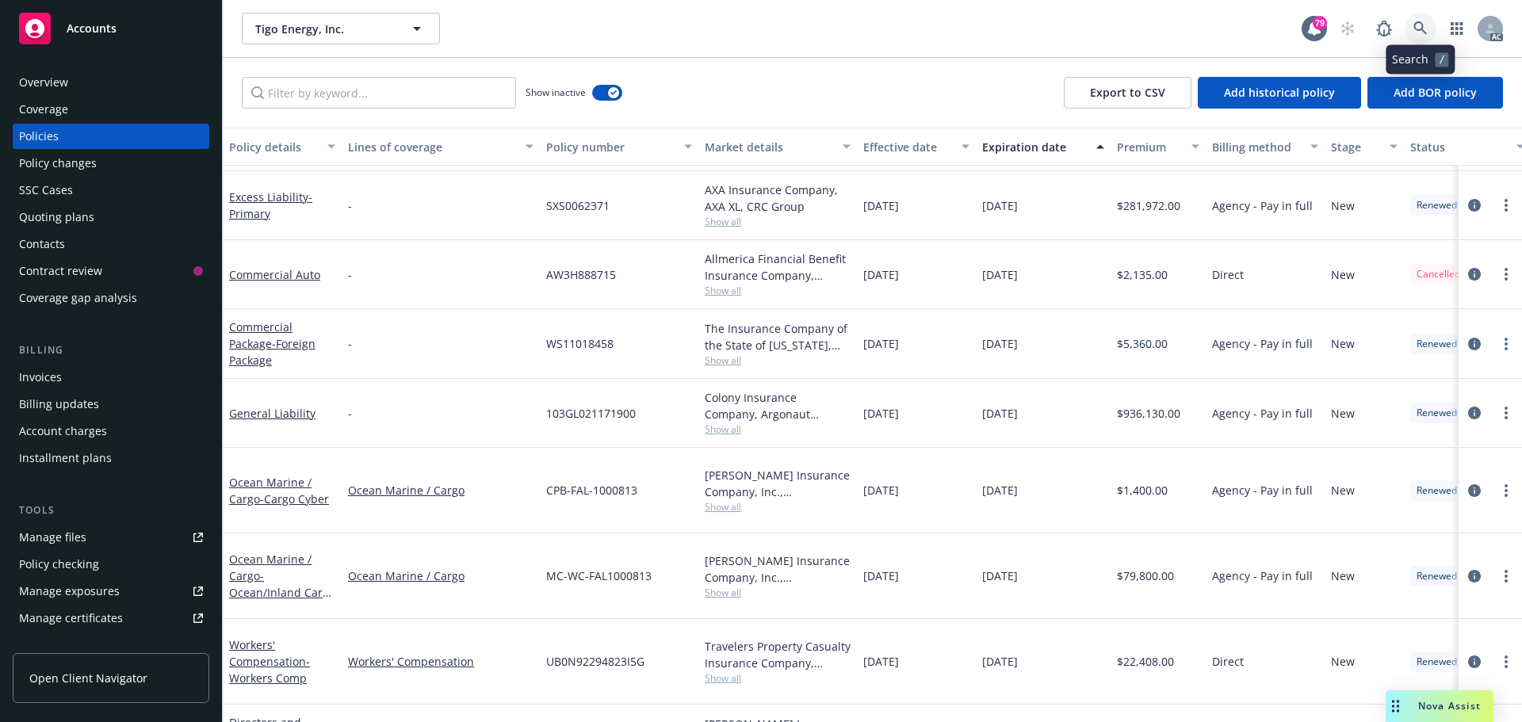
click at [1418, 26] on icon at bounding box center [1420, 28] width 14 height 14
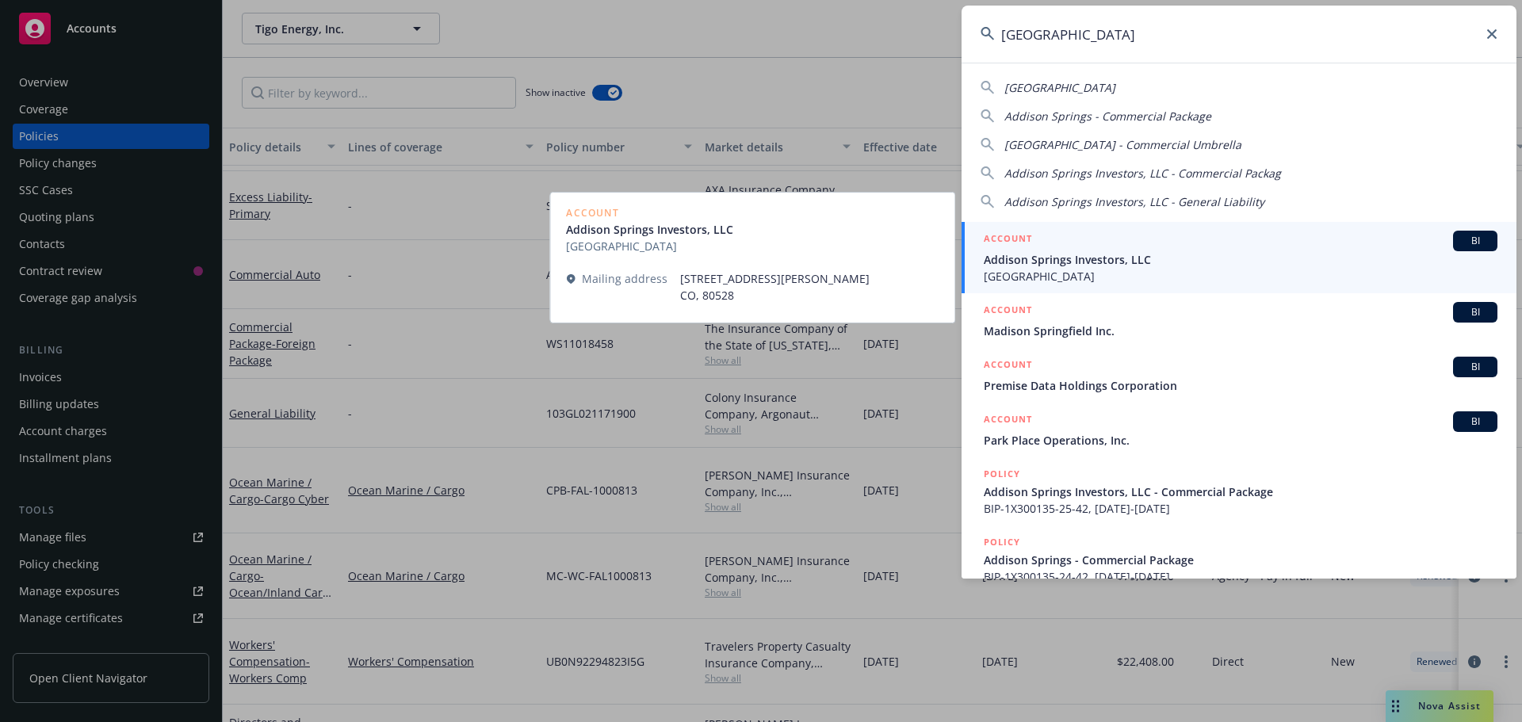
type input "[GEOGRAPHIC_DATA]"
click at [1144, 257] on span "Addison Springs Investors, LLC" at bounding box center [1241, 259] width 514 height 17
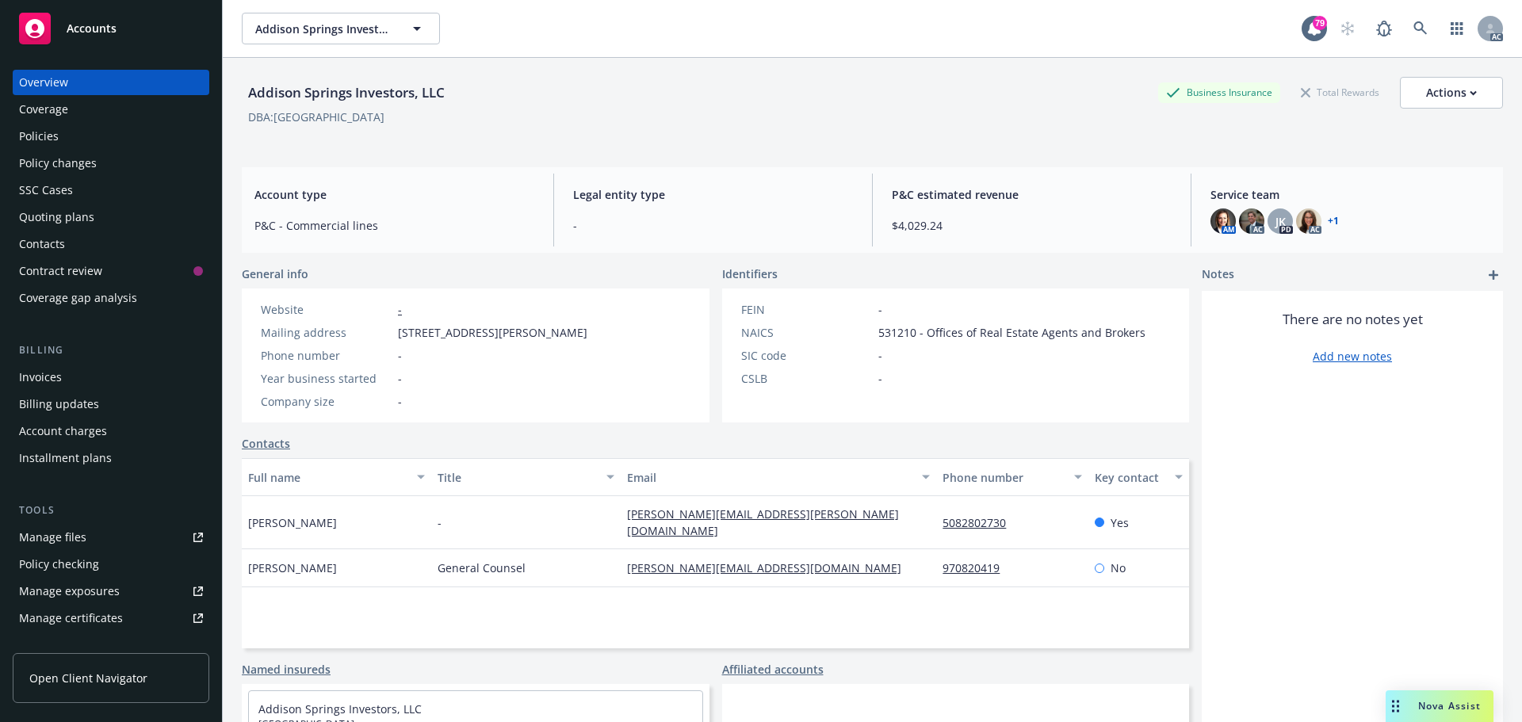
click at [75, 136] on div "Policies" at bounding box center [111, 136] width 184 height 25
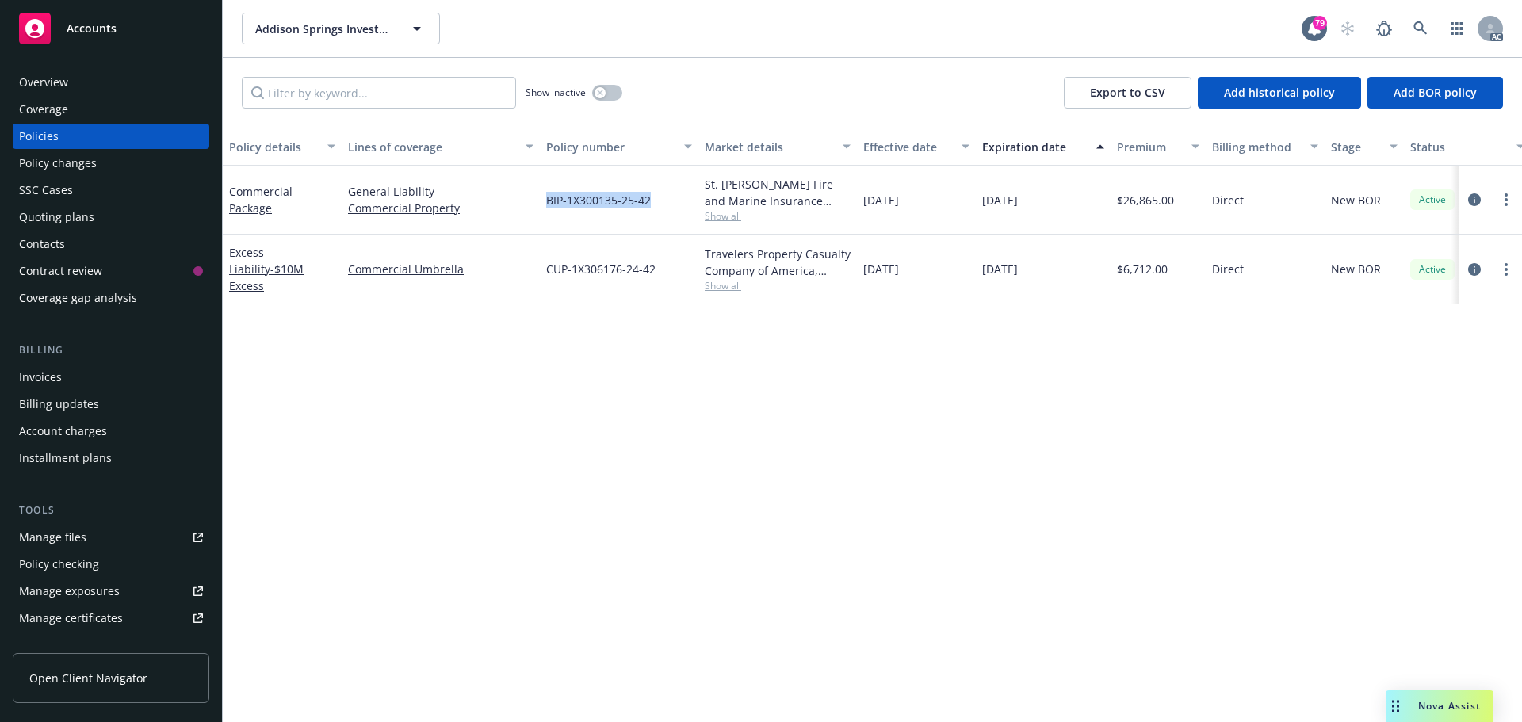
drag, startPoint x: 652, startPoint y: 203, endPoint x: 544, endPoint y: 201, distance: 107.8
click at [544, 201] on div "BIP-1X300135-25-42" at bounding box center [619, 200] width 159 height 69
copy span "BIP-1X300135-25-42"
click at [717, 212] on span "Show all" at bounding box center [778, 215] width 146 height 13
drag, startPoint x: 656, startPoint y: 304, endPoint x: 562, endPoint y: 307, distance: 94.3
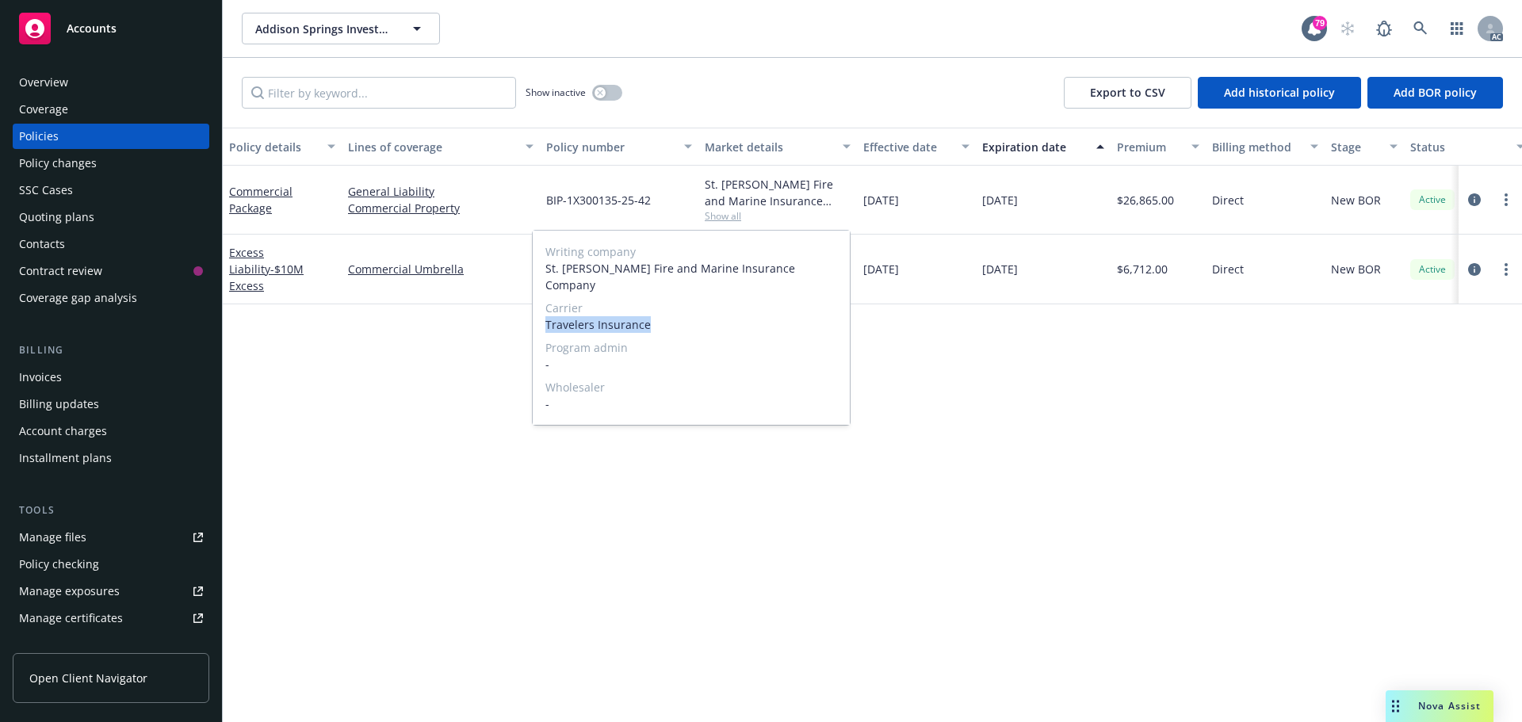
click at [547, 316] on span "Travelers Insurance" at bounding box center [691, 324] width 292 height 17
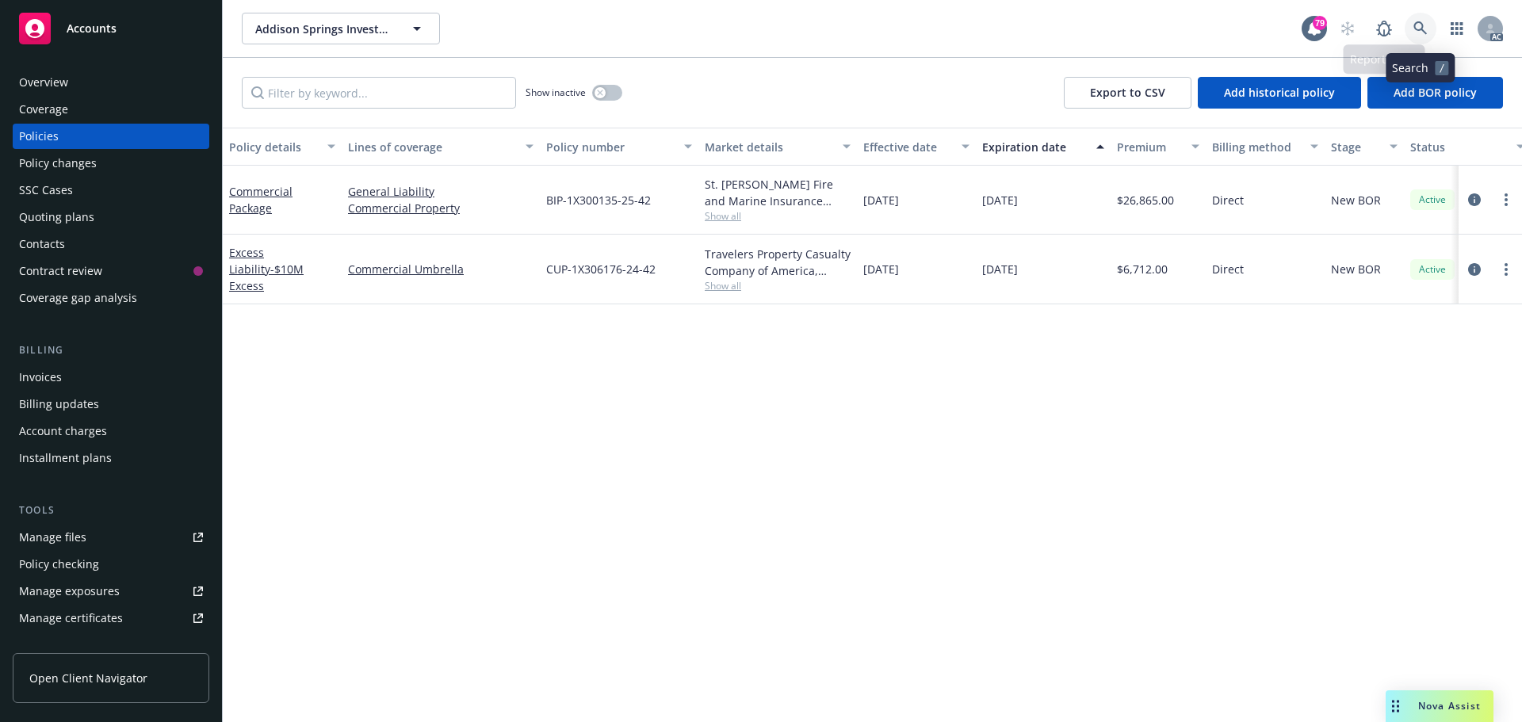
click at [1421, 36] on link at bounding box center [1420, 29] width 32 height 32
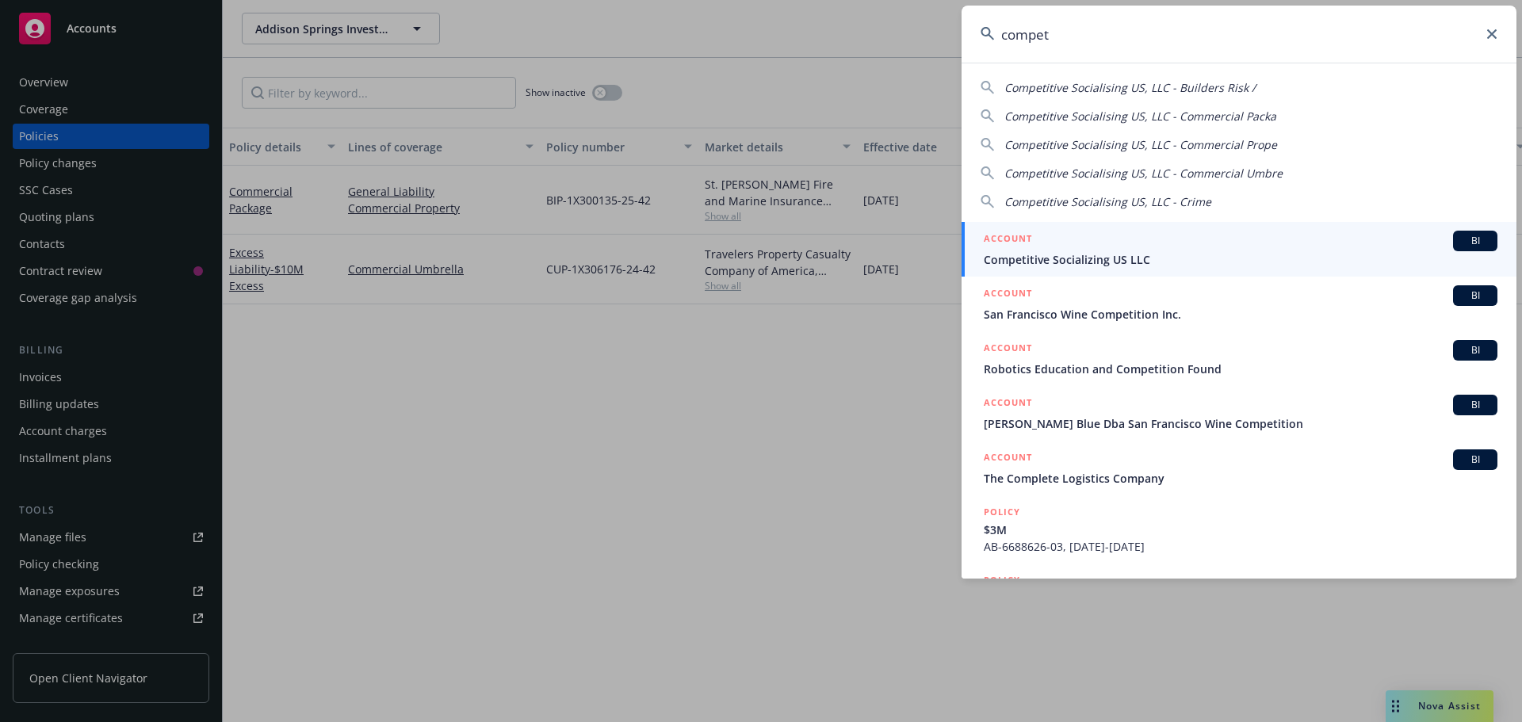
type input "compet"
click at [1063, 235] on div "ACCOUNT BI" at bounding box center [1241, 241] width 514 height 21
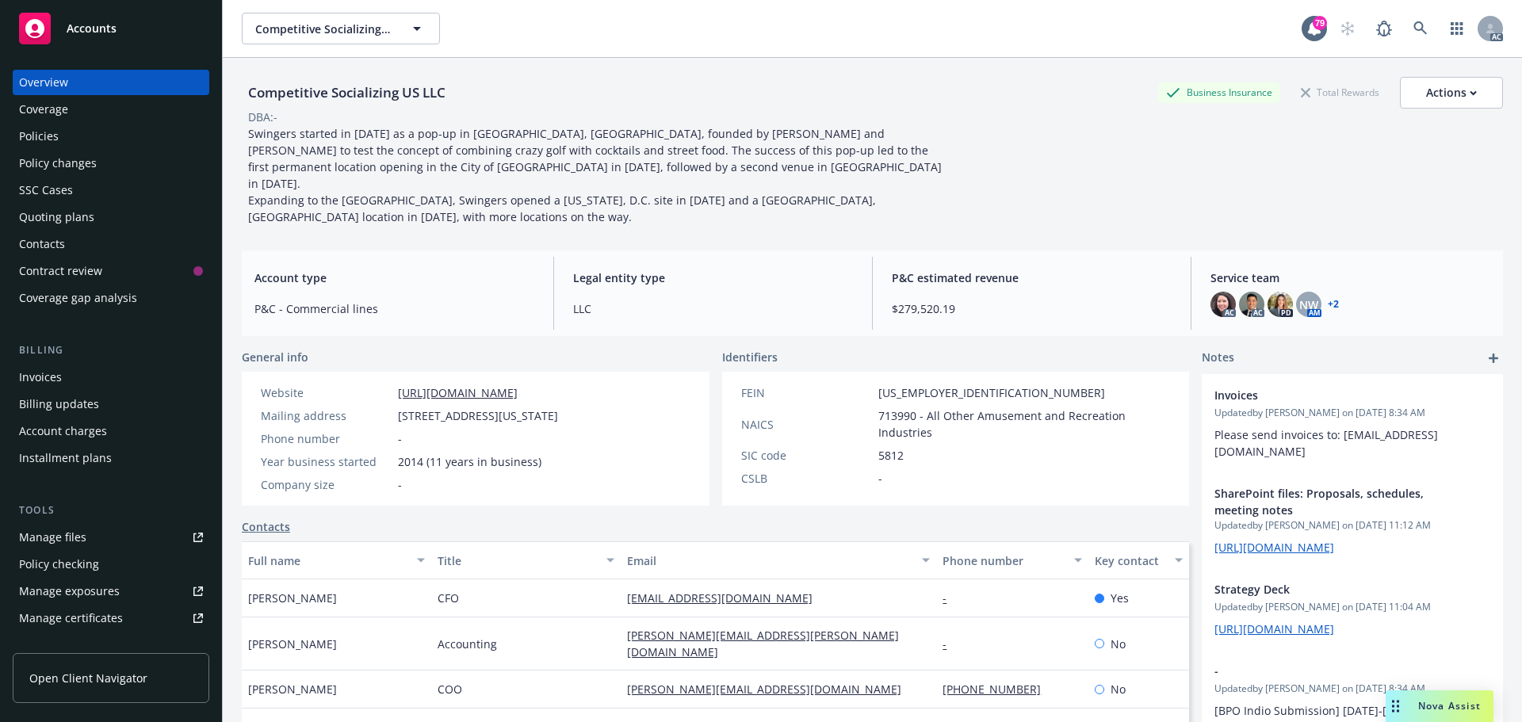
click at [52, 135] on div "Policies" at bounding box center [39, 136] width 40 height 25
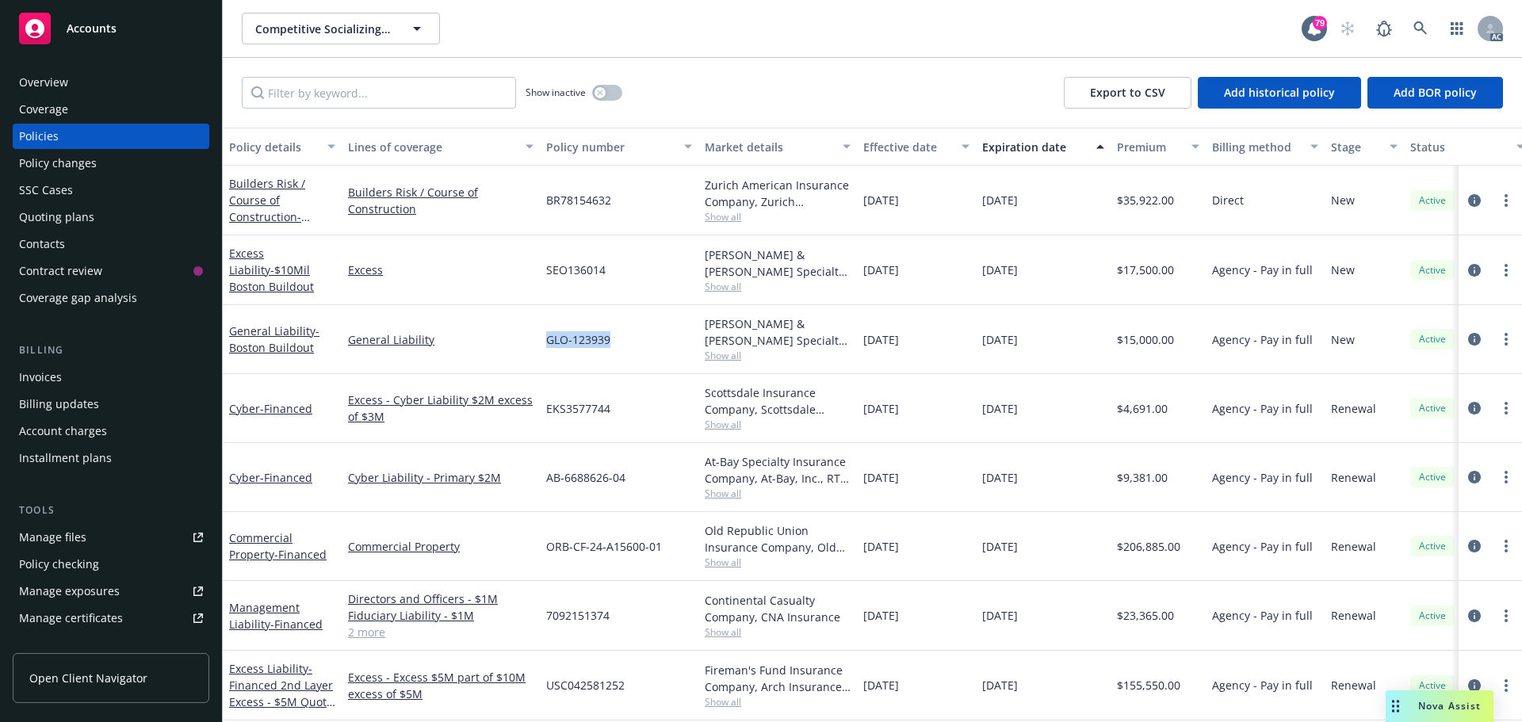
drag, startPoint x: 613, startPoint y: 338, endPoint x: 553, endPoint y: 338, distance: 59.4
click at [544, 340] on div "GLO-123939" at bounding box center [619, 339] width 159 height 69
copy span "GLO-123939"
click at [714, 356] on span "Show all" at bounding box center [778, 355] width 146 height 13
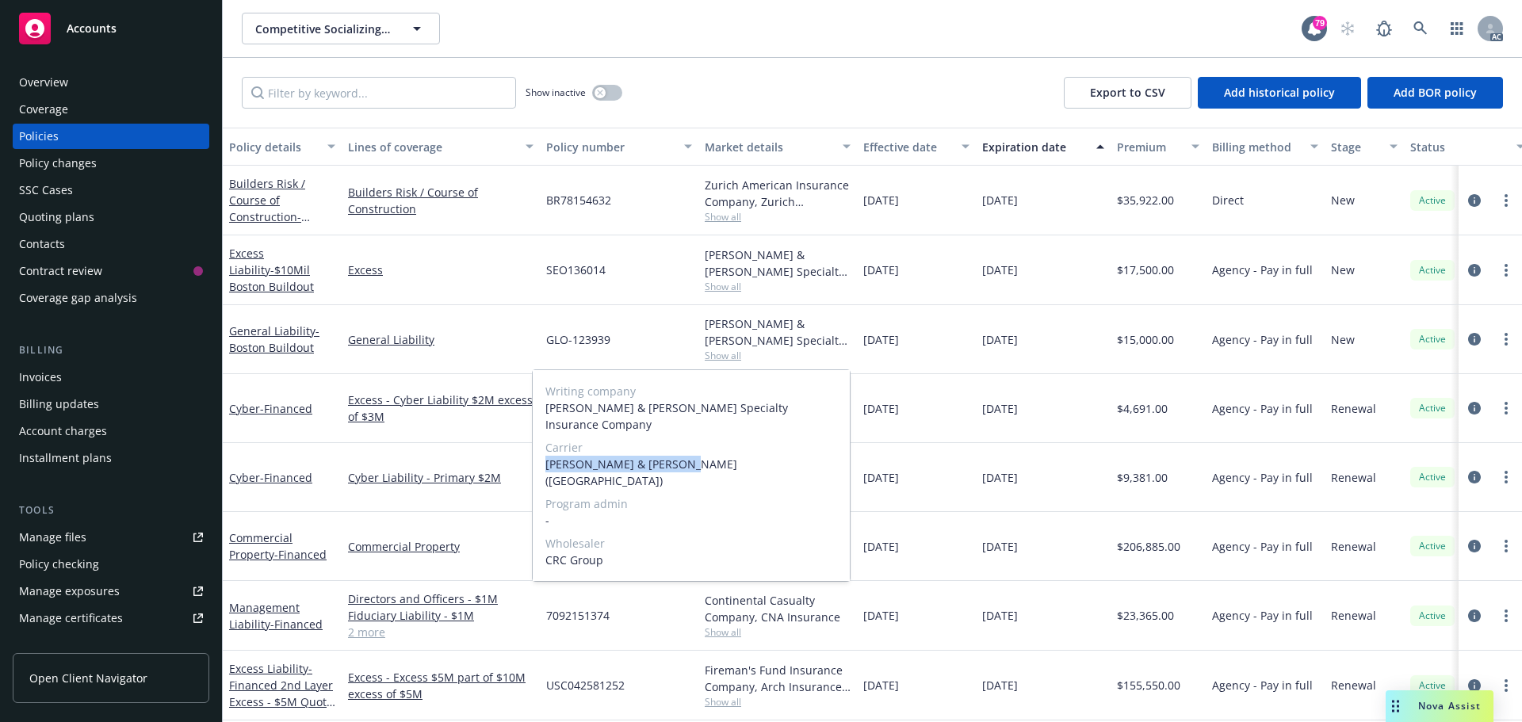
drag, startPoint x: 671, startPoint y: 446, endPoint x: 545, endPoint y: 449, distance: 126.0
click at [545, 456] on span "[PERSON_NAME] & [PERSON_NAME] ([GEOGRAPHIC_DATA])" at bounding box center [691, 472] width 292 height 33
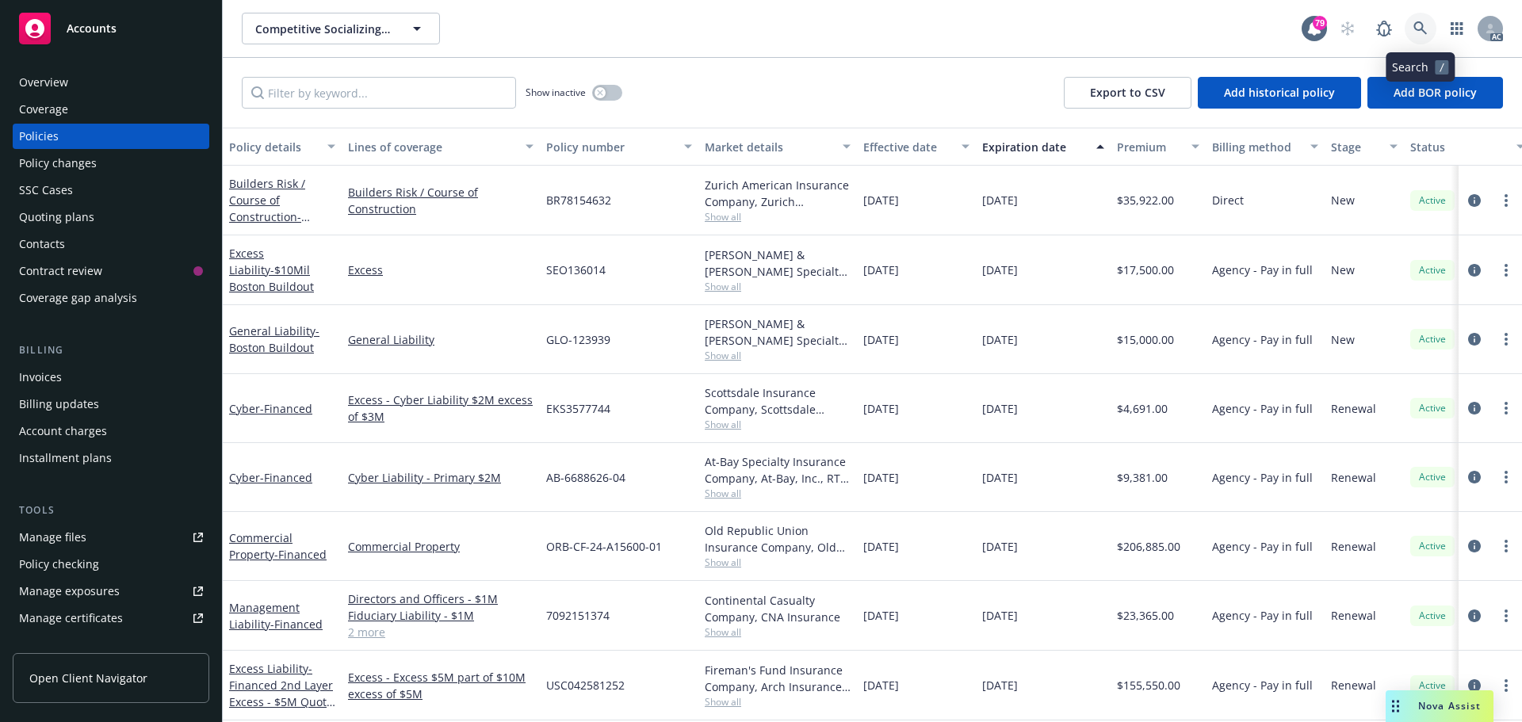
click at [1426, 24] on icon at bounding box center [1420, 28] width 14 height 14
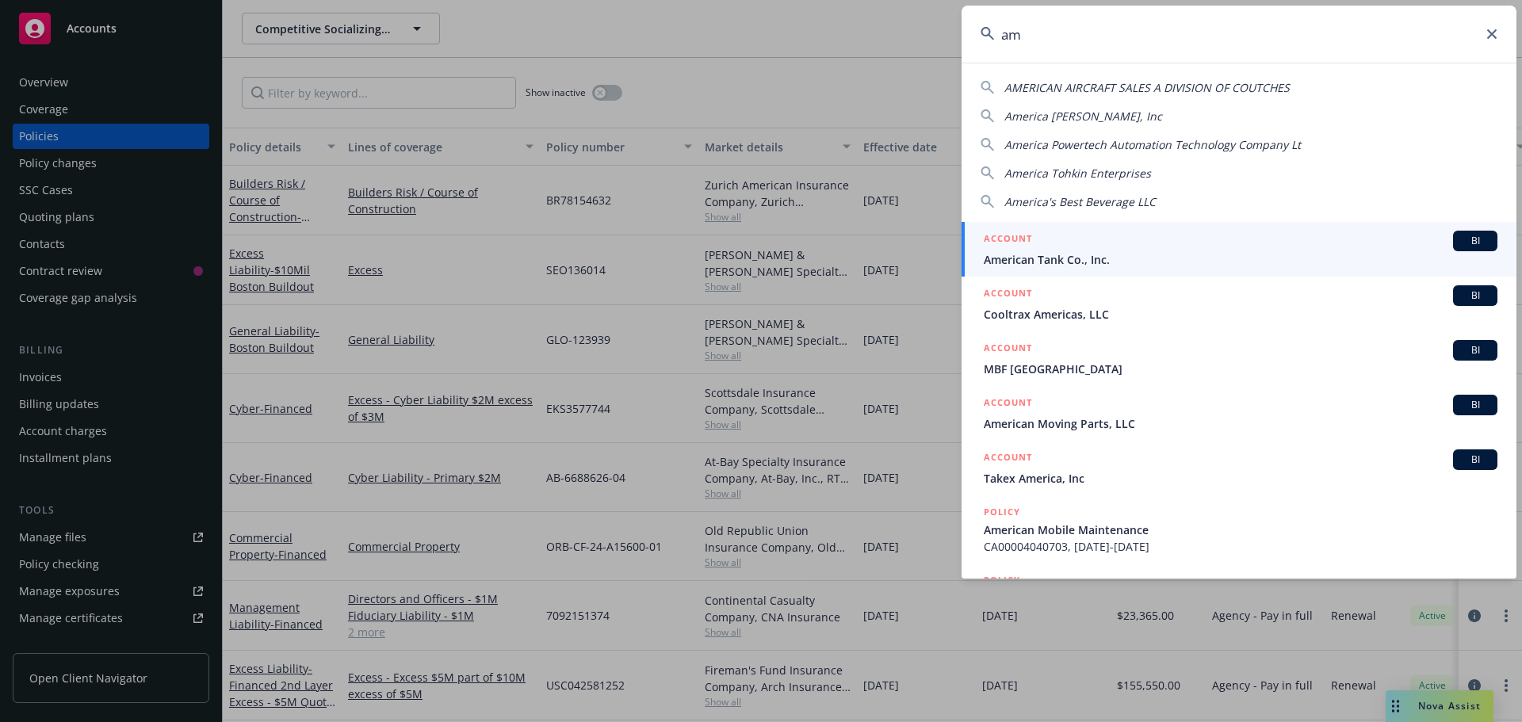
type input "a"
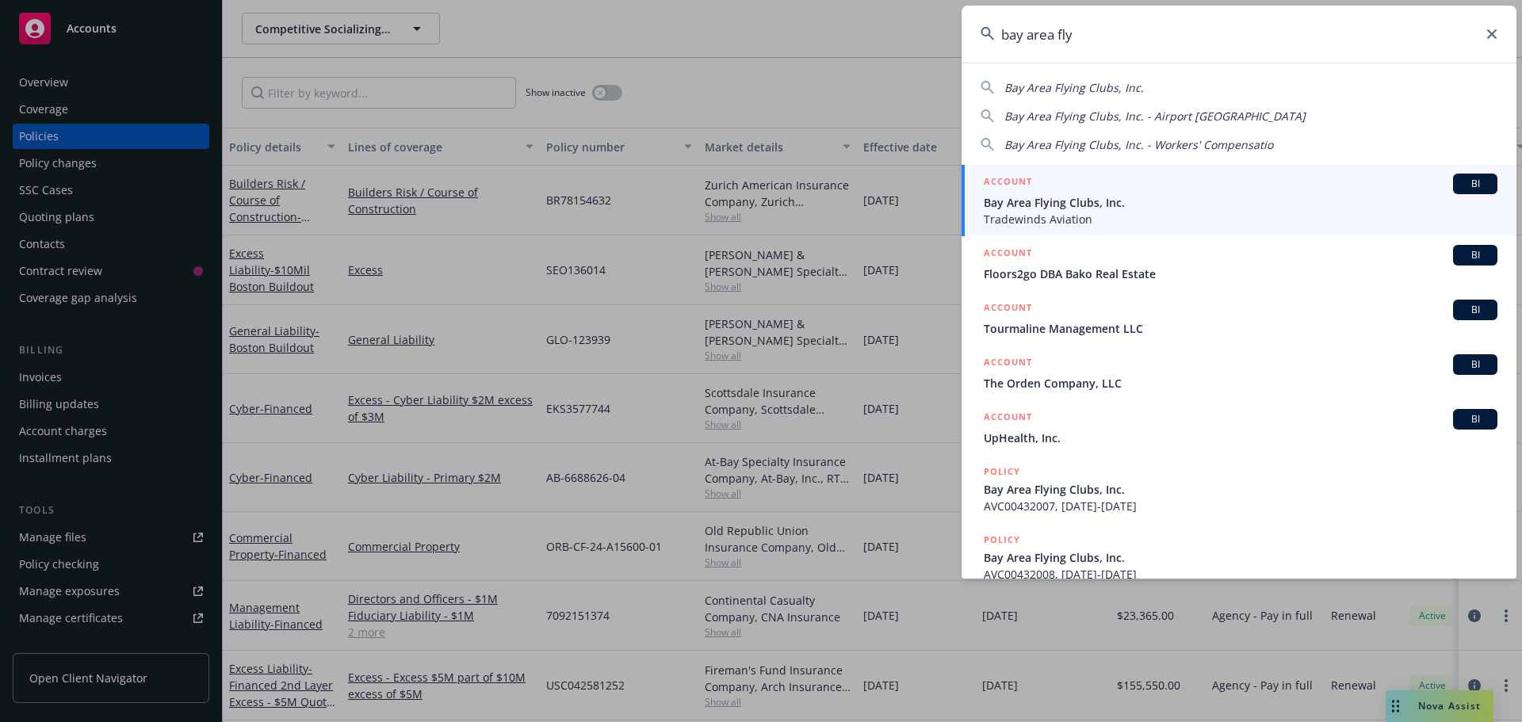
type input "bay area fly"
click at [1140, 199] on span "Bay Area Flying Clubs, Inc." at bounding box center [1241, 202] width 514 height 17
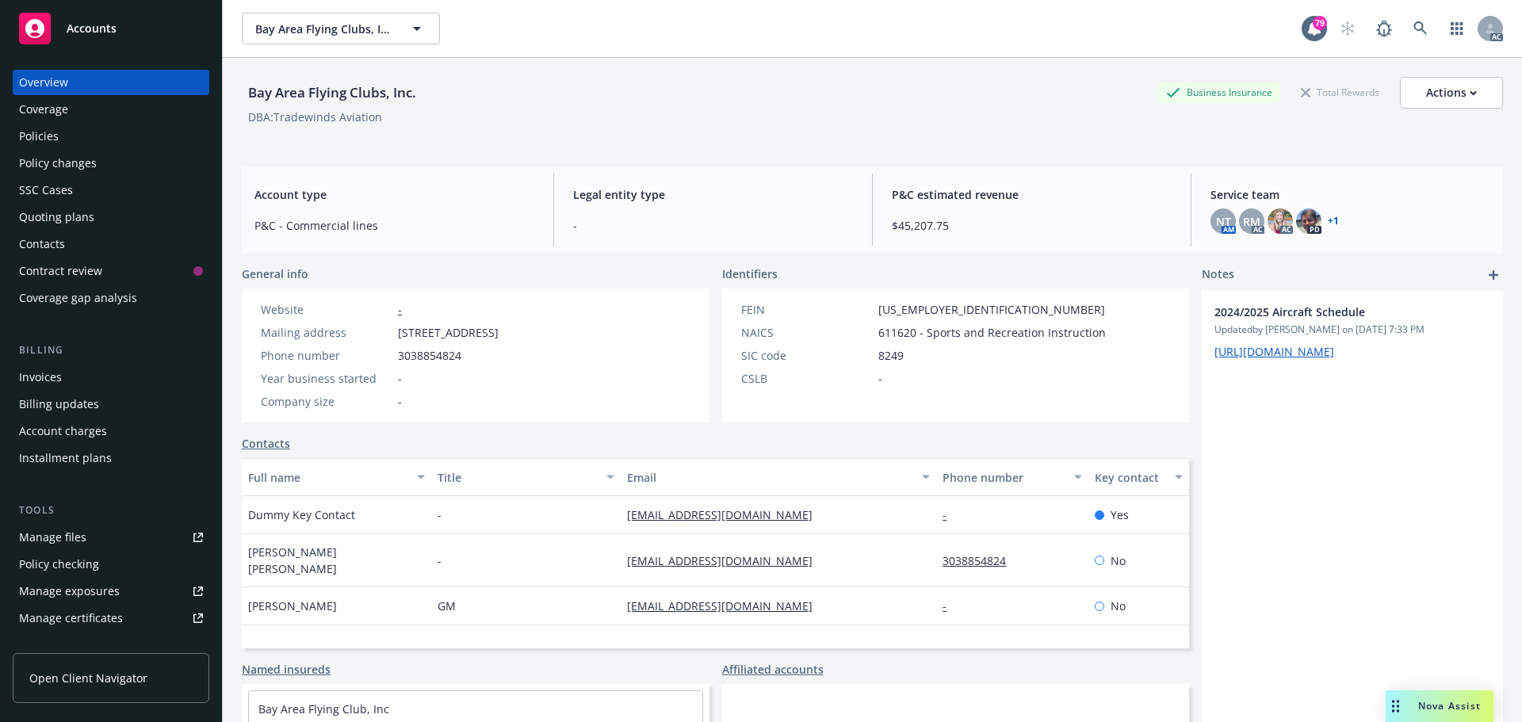
click at [47, 132] on div "Policies" at bounding box center [39, 136] width 40 height 25
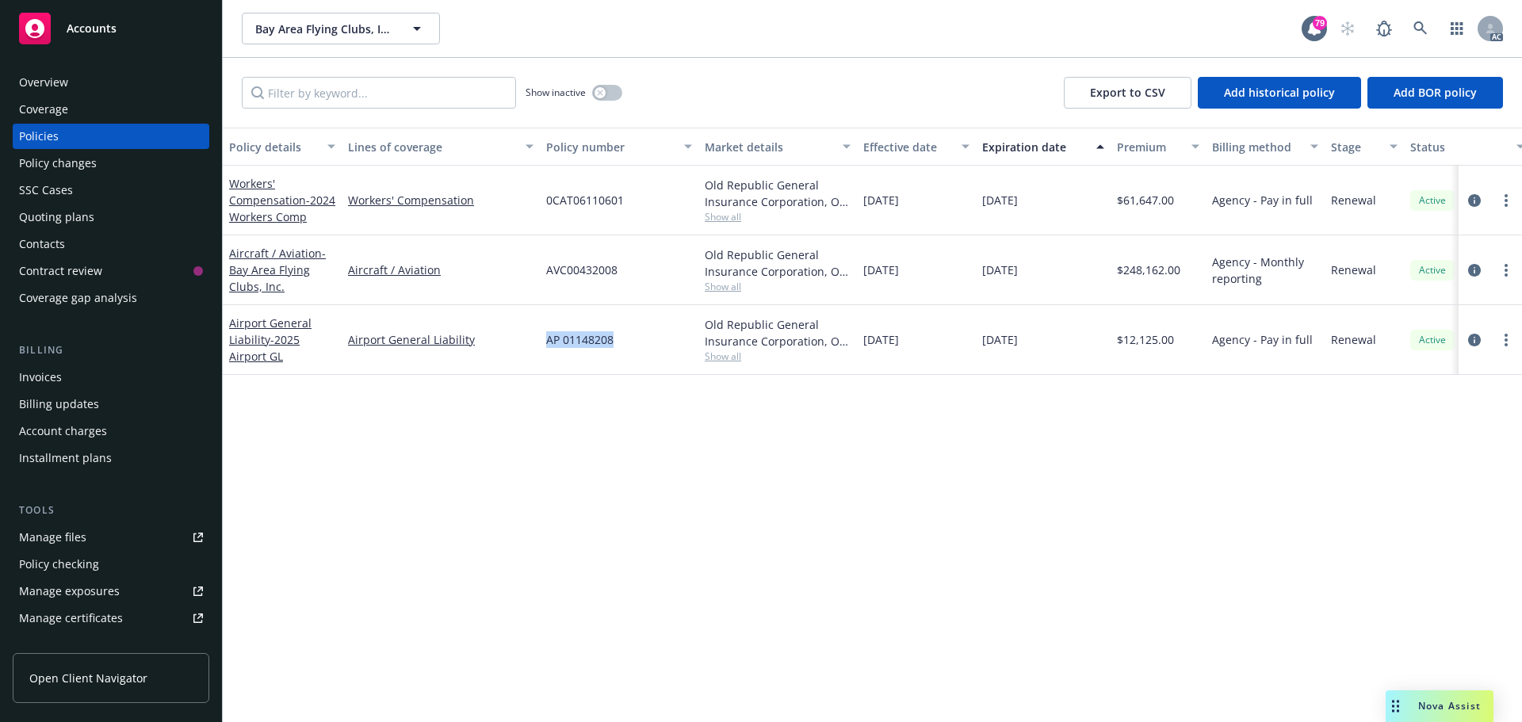
drag, startPoint x: 617, startPoint y: 340, endPoint x: 548, endPoint y: 340, distance: 69.7
click at [548, 340] on div "AP 01148208" at bounding box center [619, 340] width 159 height 70
click at [722, 345] on div "Old Republic General Insurance Corporation, Old Republic General Insurance Group" at bounding box center [778, 332] width 146 height 33
click at [719, 357] on span "Show all" at bounding box center [778, 356] width 146 height 13
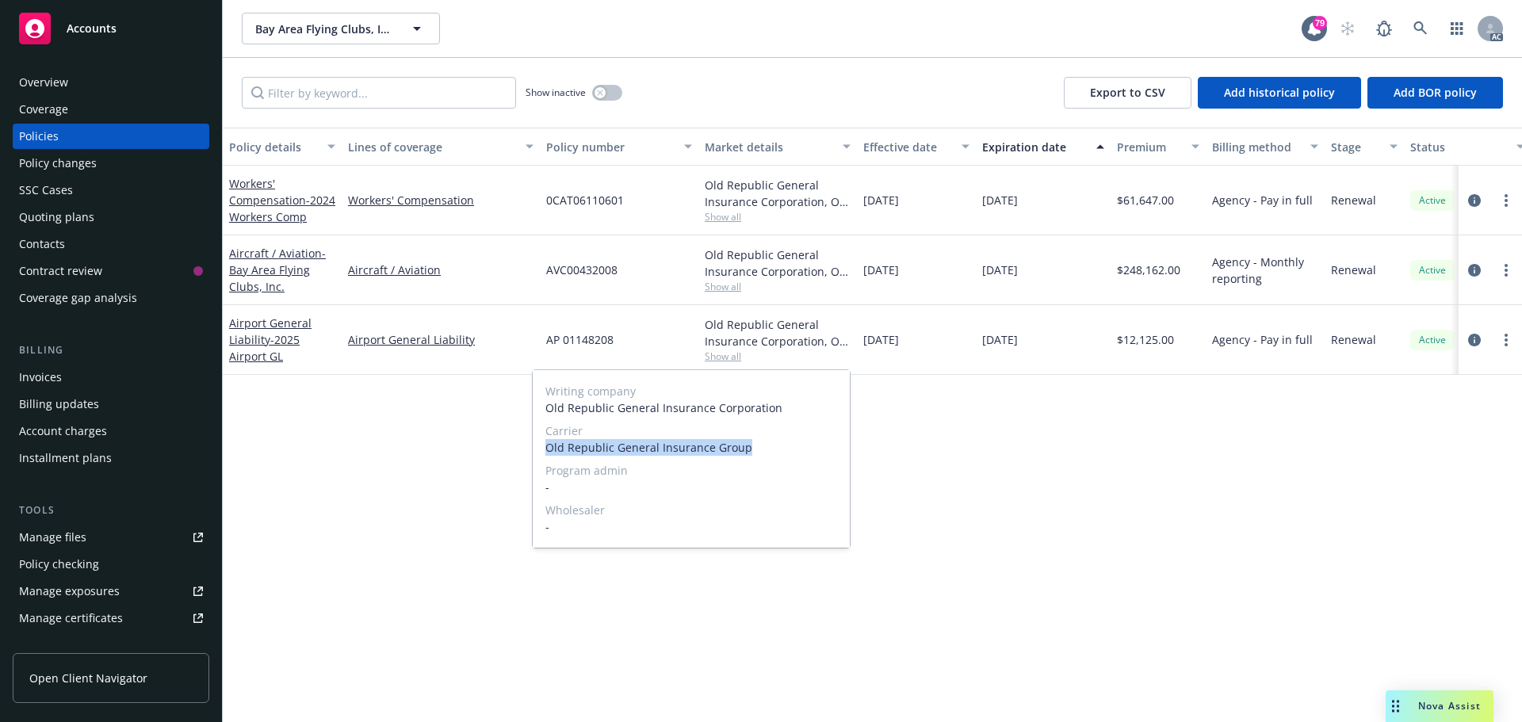
drag, startPoint x: 751, startPoint y: 446, endPoint x: 560, endPoint y: 449, distance: 191.8
click at [541, 452] on div "Writing company Old Republic General Insurance Corporation Carrier Old Republic…" at bounding box center [691, 459] width 317 height 178
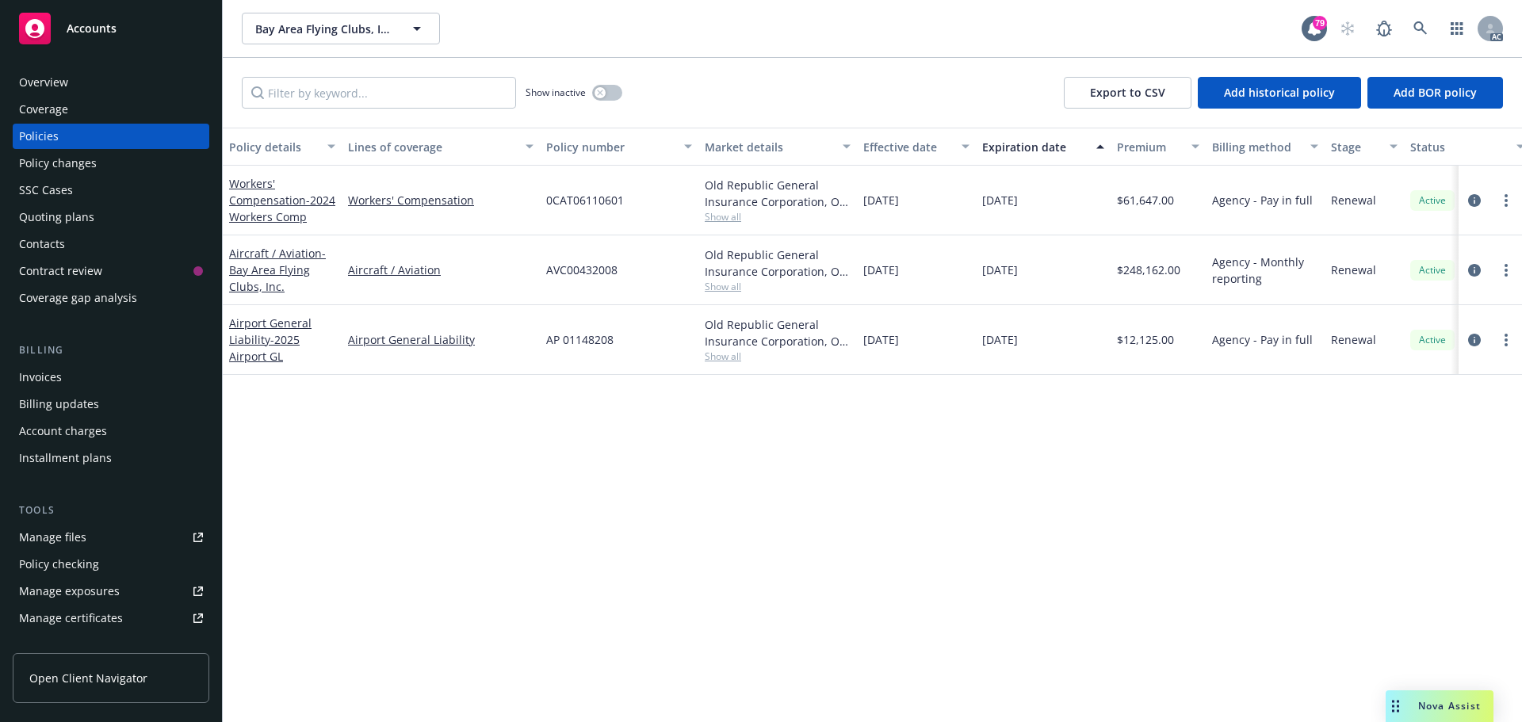
click at [98, 85] on div "Overview" at bounding box center [111, 82] width 184 height 25
